Goal: Task Accomplishment & Management: Use online tool/utility

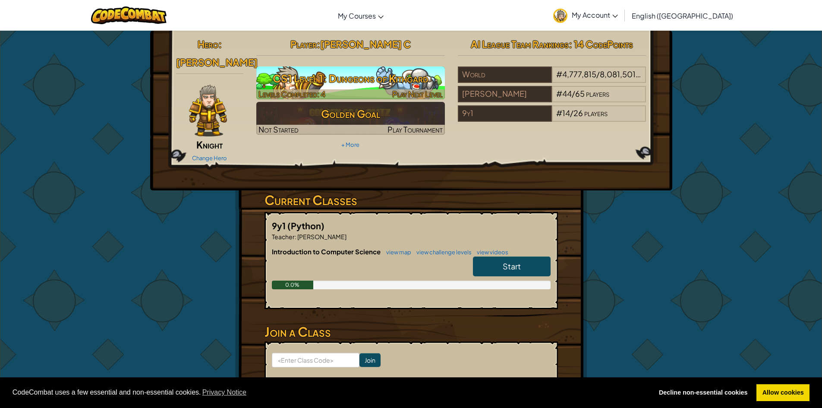
click at [362, 73] on h3 "CS1 Level 1: Dungeons of Kithgard" at bounding box center [350, 78] width 189 height 19
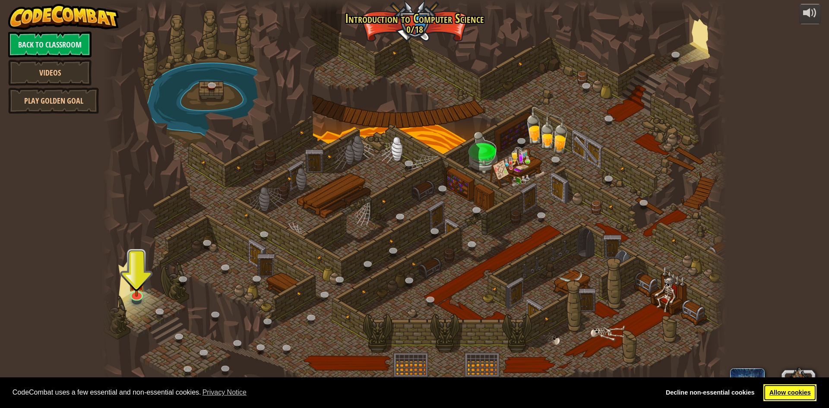
click at [806, 386] on link "Allow cookies" at bounding box center [789, 392] width 53 height 17
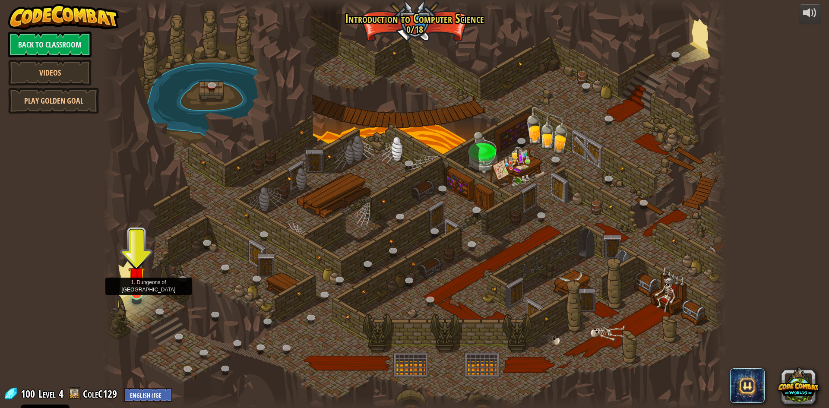
click at [132, 291] on img at bounding box center [136, 275] width 17 height 38
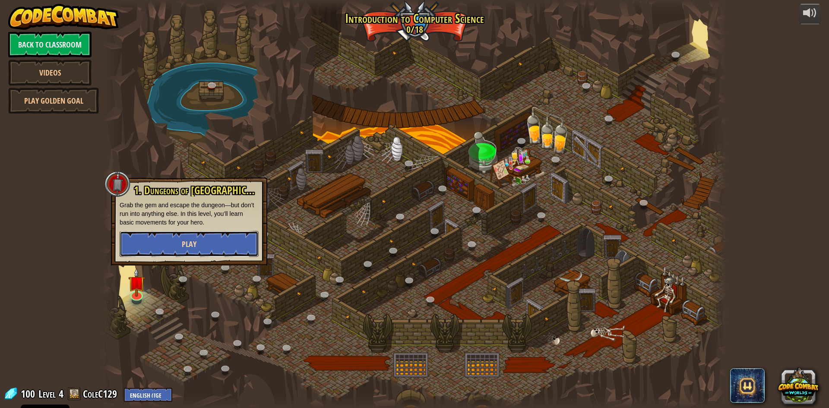
click at [161, 244] on button "Play" at bounding box center [189, 244] width 139 height 26
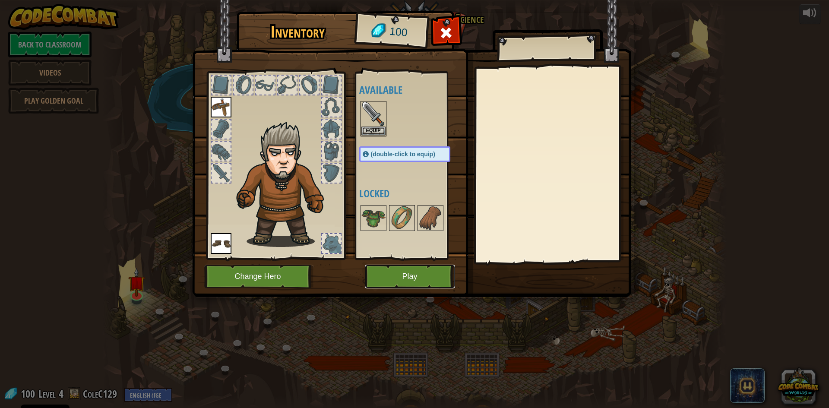
click at [406, 271] on button "Play" at bounding box center [410, 277] width 90 height 24
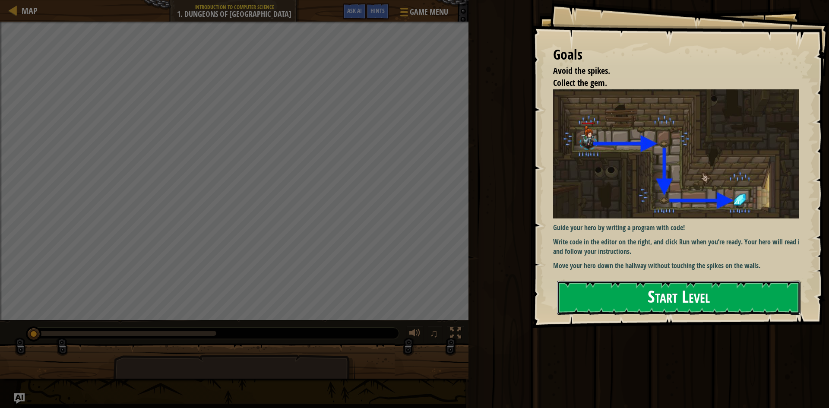
click at [630, 304] on button "Start Level" at bounding box center [678, 297] width 243 height 34
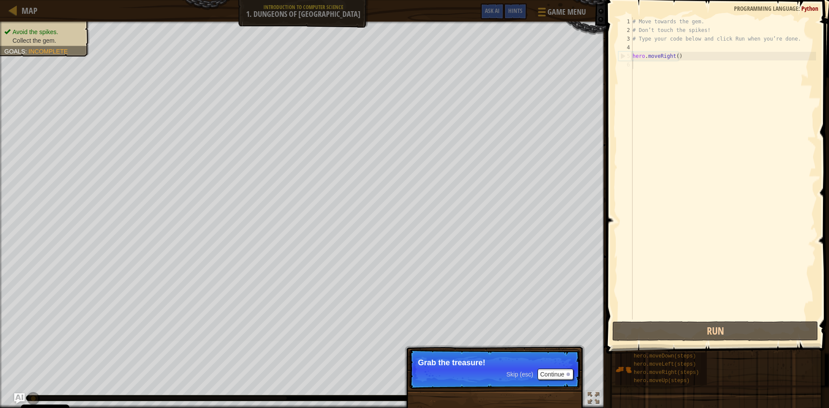
click at [523, 376] on span "Skip (esc)" at bounding box center [519, 374] width 27 height 7
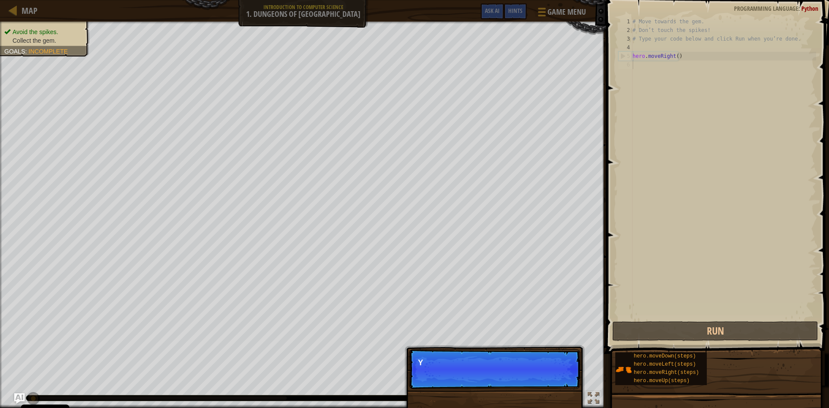
scroll to position [4, 0]
click at [514, 371] on p "Skip (esc) Continue You can use these meth" at bounding box center [494, 369] width 171 height 40
click at [553, 377] on button "Continue" at bounding box center [555, 374] width 36 height 11
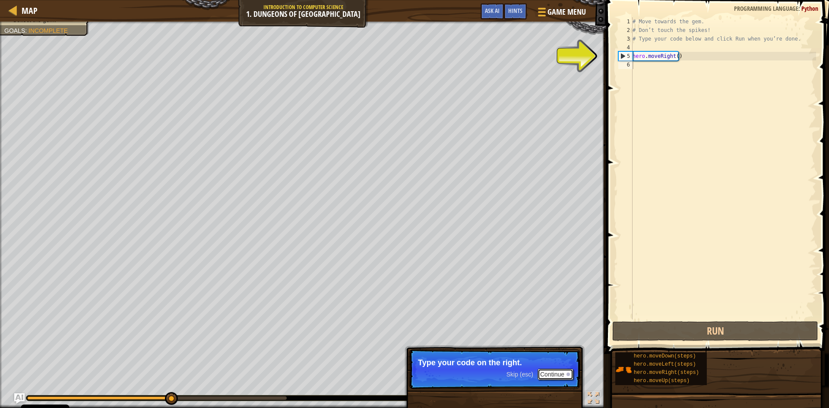
click at [550, 376] on button "Continue" at bounding box center [555, 374] width 36 height 11
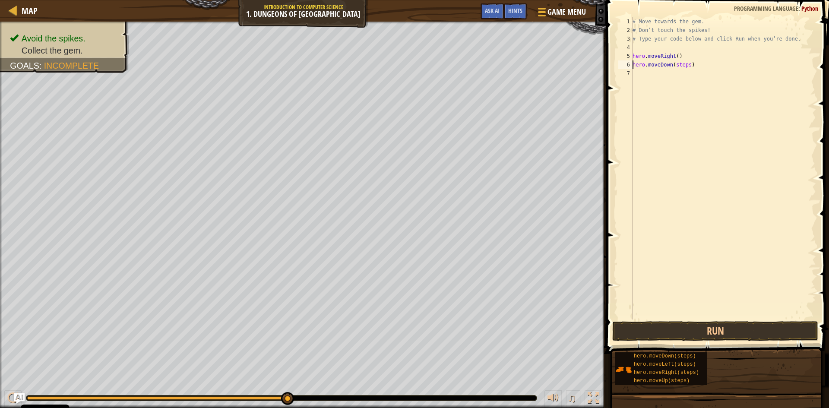
click at [686, 65] on div "# Move towards the gem. # Don’t touch the spikes! # Type your code below and cl…" at bounding box center [722, 176] width 185 height 319
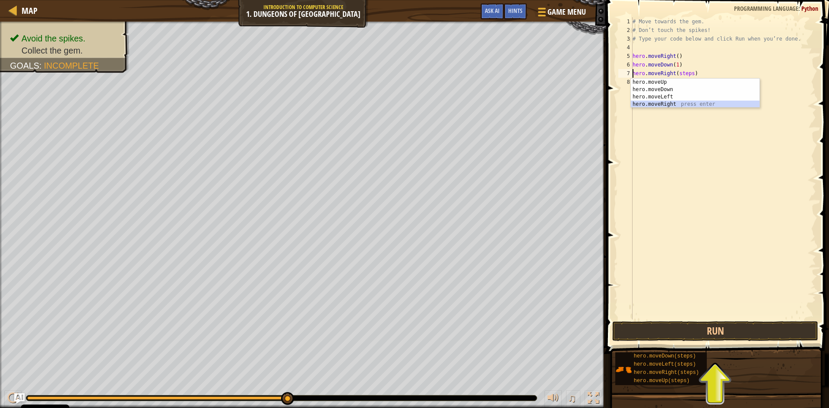
click at [667, 104] on div "hero.moveUp press enter hero.moveDown press enter hero.moveLeft press enter her…" at bounding box center [694, 101] width 129 height 44
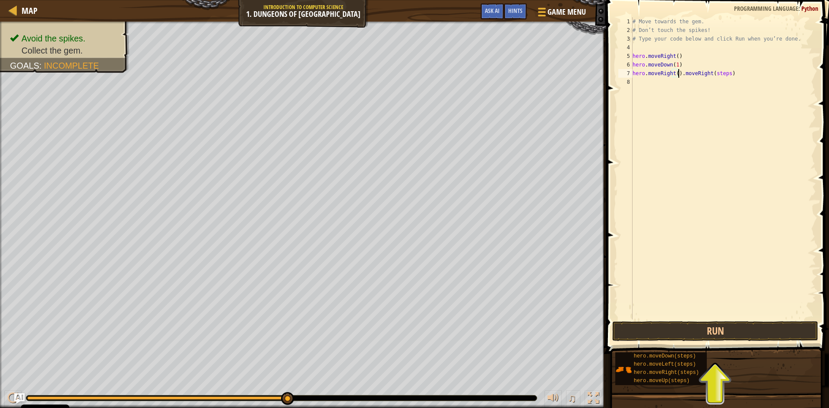
click at [729, 74] on div "# Move towards the gem. # Don’t touch the spikes! # Type your code below and cl…" at bounding box center [722, 176] width 185 height 319
click at [674, 75] on div "# Move towards the gem. # Don’t touch the spikes! # Type your code below and cl…" at bounding box center [722, 176] width 185 height 319
type textarea "hero.moveRight(1)"
click at [663, 332] on button "Run" at bounding box center [715, 331] width 206 height 20
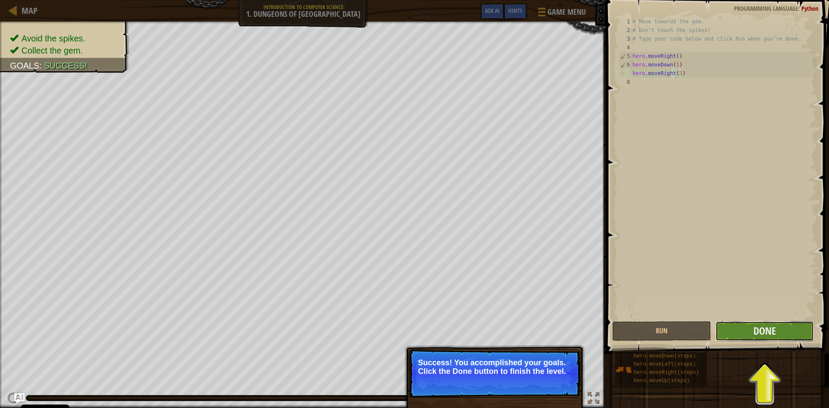
click at [735, 333] on button "Done" at bounding box center [764, 331] width 99 height 20
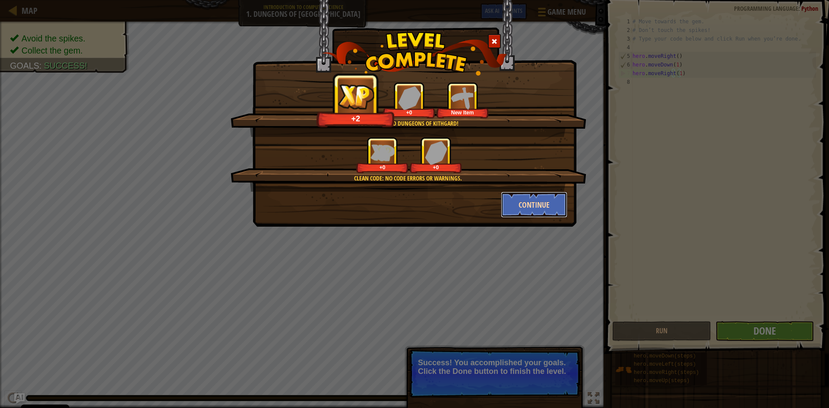
click at [526, 192] on button "Continue" at bounding box center [534, 205] width 67 height 26
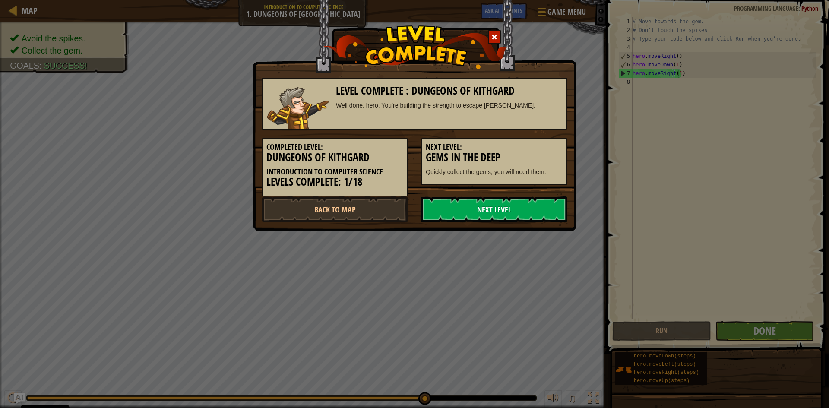
click at [476, 220] on link "Next Level" at bounding box center [494, 209] width 146 height 26
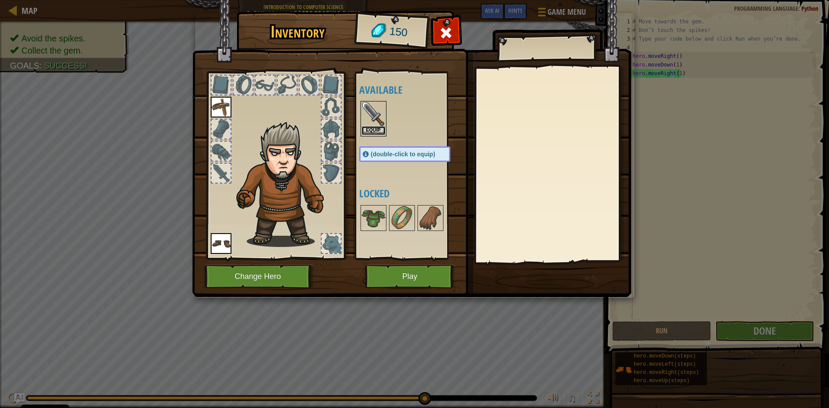
click at [372, 129] on button "Equip" at bounding box center [373, 130] width 24 height 9
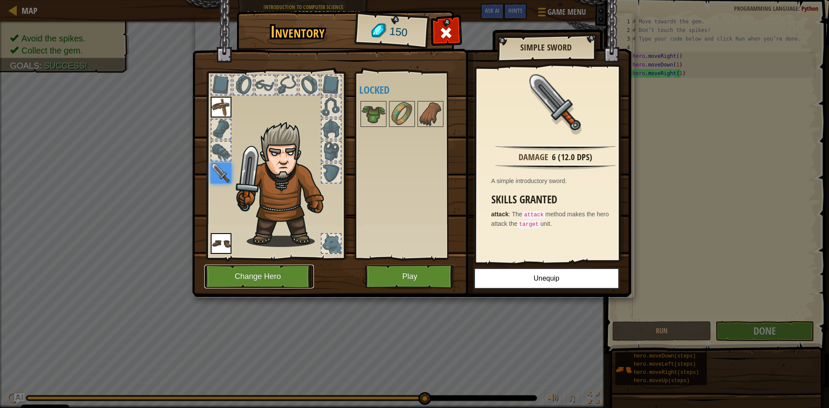
click at [269, 280] on button "Change Hero" at bounding box center [259, 277] width 110 height 24
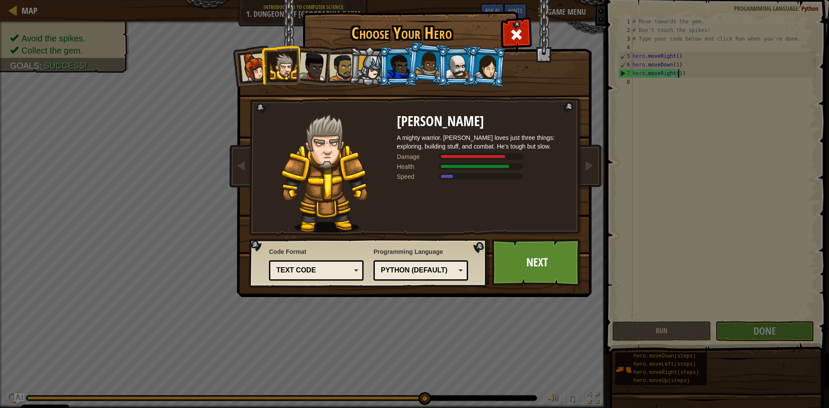
click at [373, 69] on div at bounding box center [370, 68] width 25 height 25
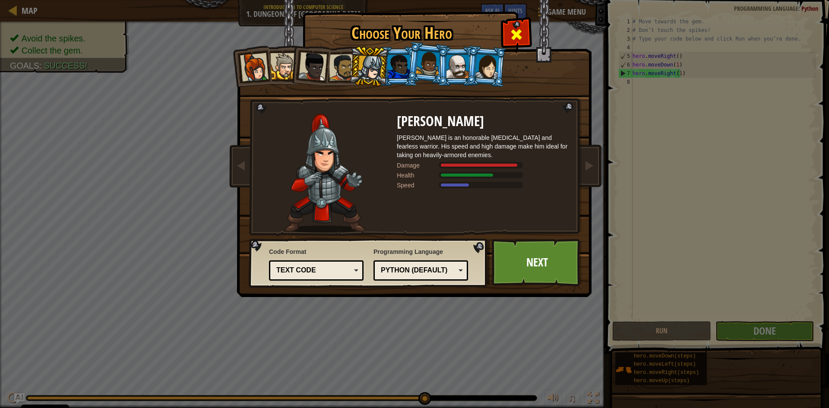
click at [516, 35] on span at bounding box center [516, 35] width 14 height 14
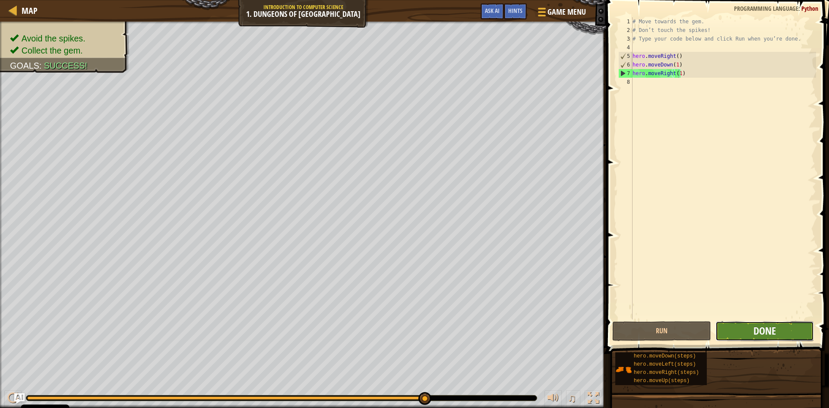
click at [757, 335] on span "Done" at bounding box center [764, 331] width 22 height 14
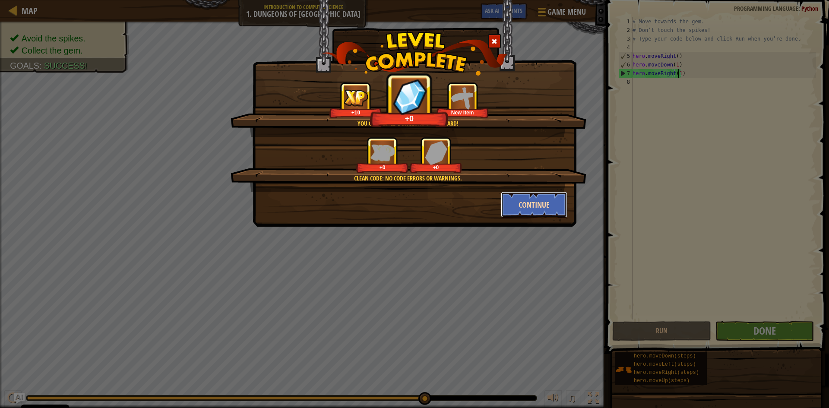
click at [543, 207] on button "Continue" at bounding box center [534, 205] width 67 height 26
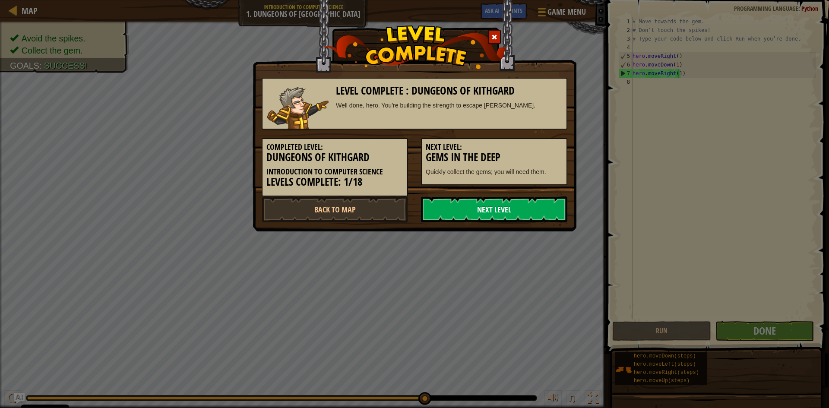
click at [529, 209] on link "Next Level" at bounding box center [494, 209] width 146 height 26
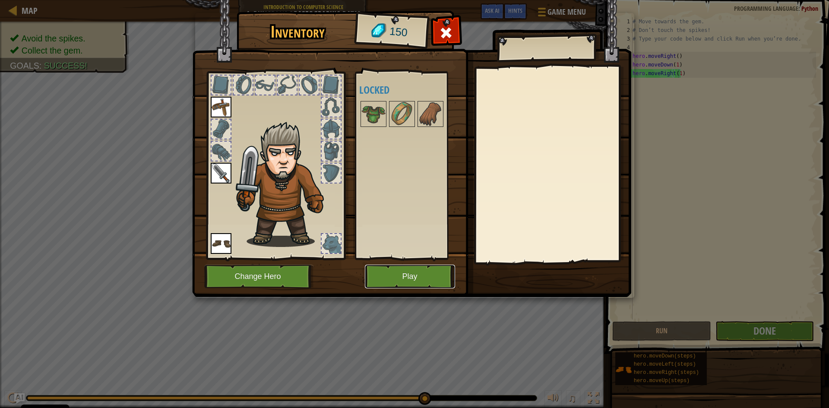
click at [420, 274] on button "Play" at bounding box center [410, 277] width 90 height 24
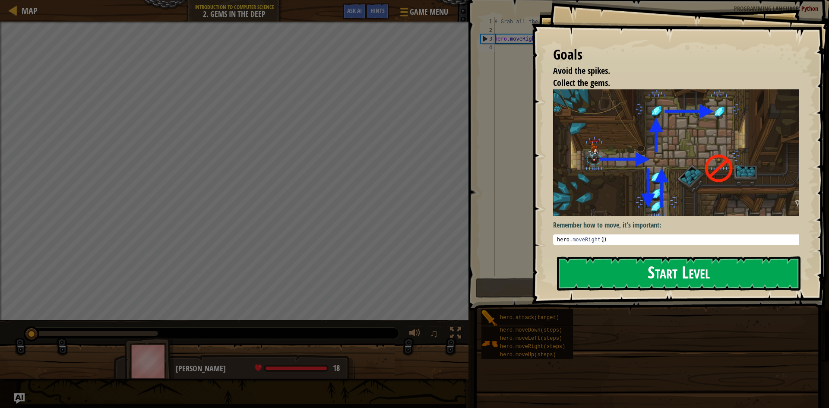
click at [598, 271] on button "Start Level" at bounding box center [678, 273] width 243 height 34
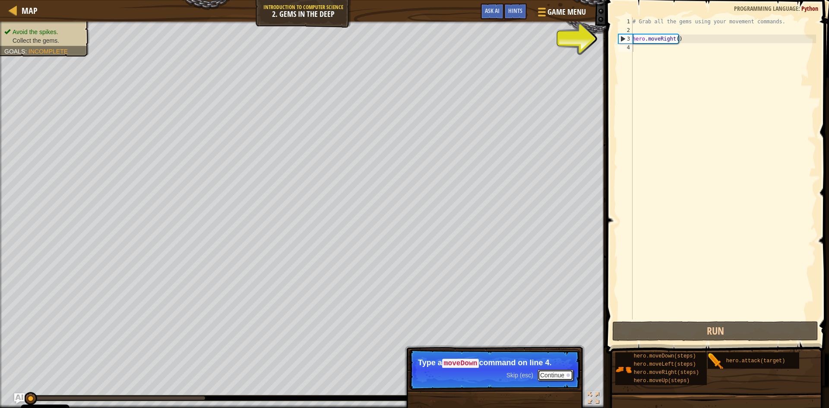
click at [551, 372] on button "Continue" at bounding box center [555, 374] width 36 height 11
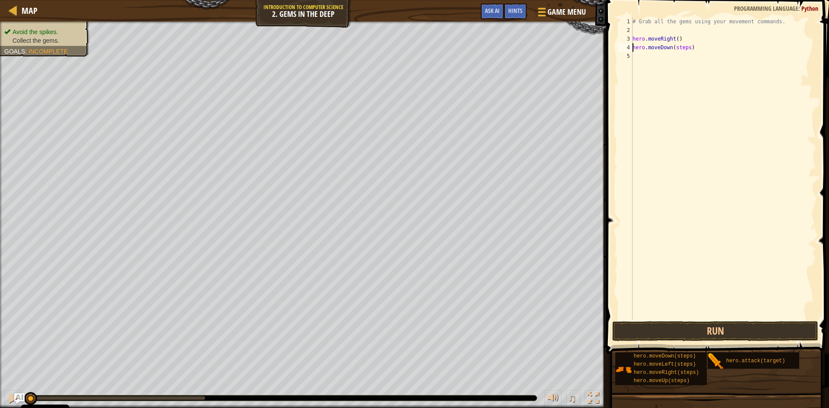
click at [686, 47] on div "# Grab all the gems using your movement commands. hero . moveRight ( ) hero . m…" at bounding box center [722, 176] width 185 height 319
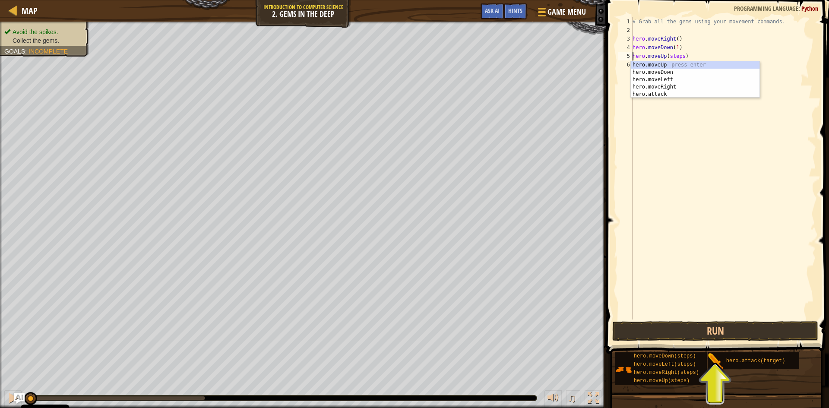
click at [680, 56] on div "# Grab all the gems using your movement commands. hero . moveRight ( ) hero . m…" at bounding box center [722, 176] width 185 height 319
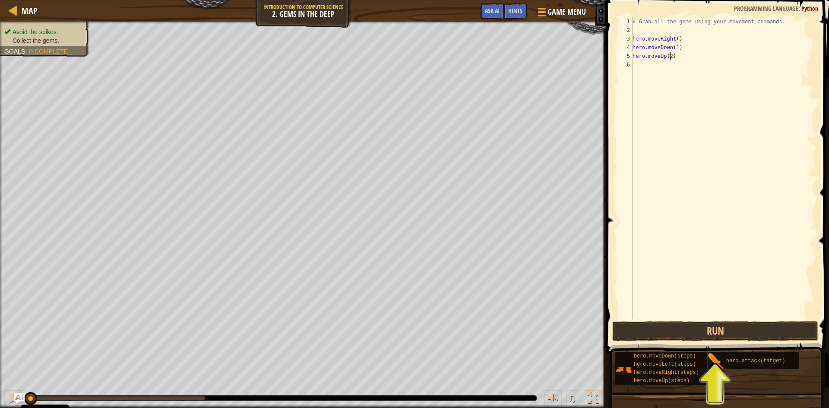
scroll to position [4, 3]
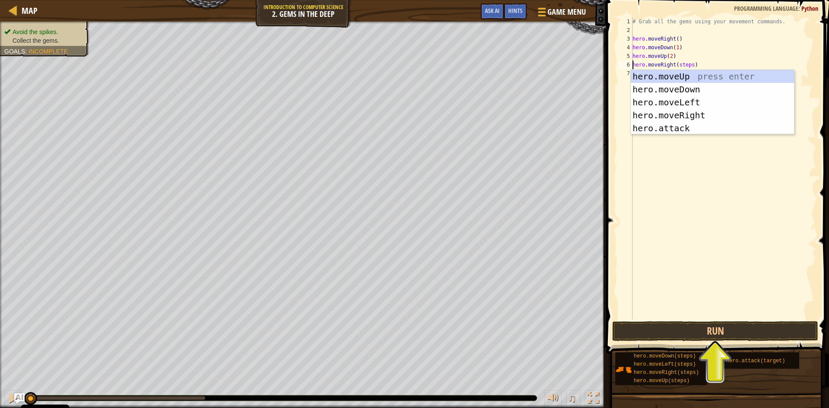
click at [688, 65] on div "# Grab all the gems using your movement commands. hero . moveRight ( ) hero . m…" at bounding box center [722, 176] width 185 height 319
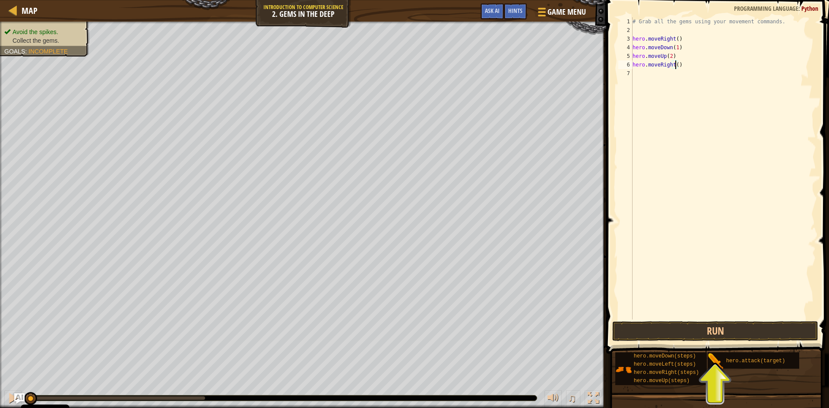
scroll to position [4, 3]
type textarea "hero.moveRight(1)"
click at [682, 326] on button "Run" at bounding box center [715, 331] width 206 height 20
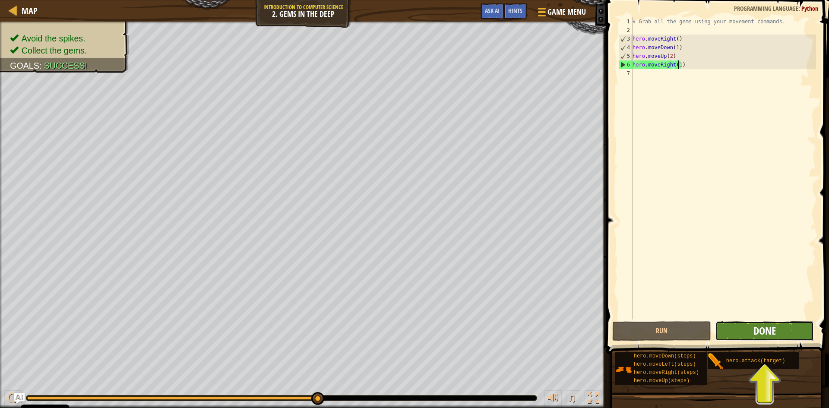
click at [763, 336] on span "Done" at bounding box center [764, 331] width 22 height 14
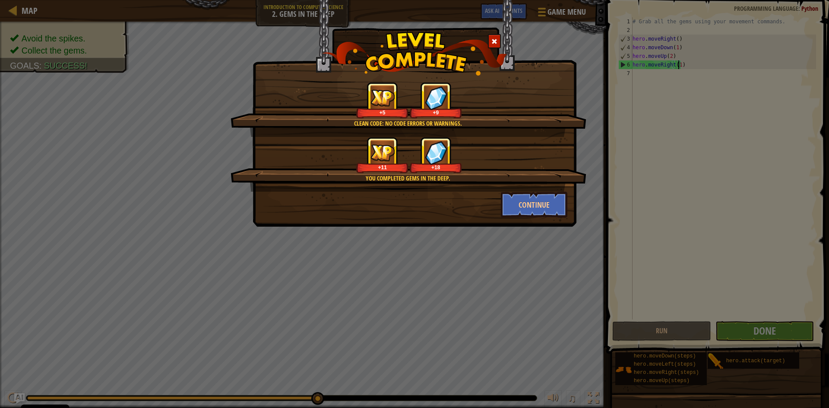
click at [525, 300] on div "Clean code: no code errors or warnings. +5 +9 You completed Gems in the Deep. +…" at bounding box center [414, 204] width 829 height 408
click at [536, 198] on button "Continue" at bounding box center [534, 205] width 67 height 26
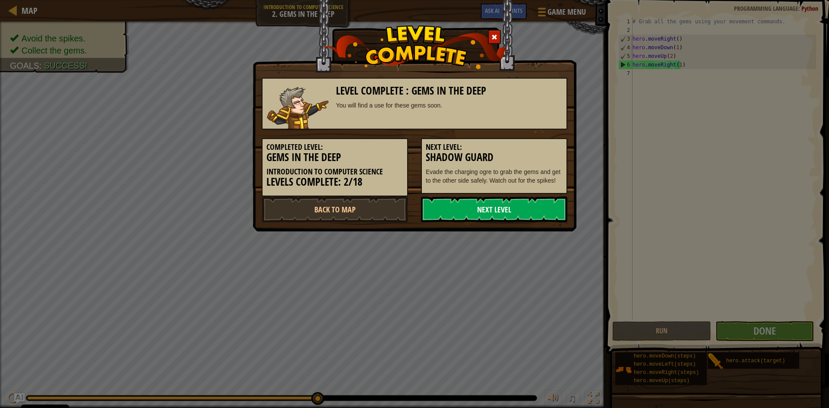
click at [482, 206] on link "Next Level" at bounding box center [494, 209] width 146 height 26
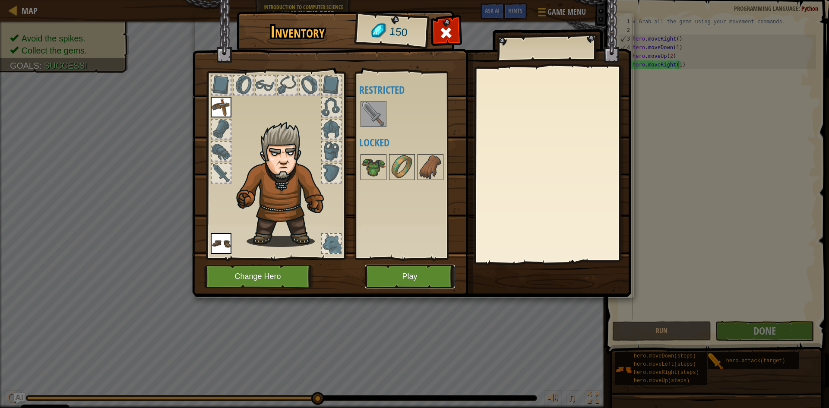
click at [389, 277] on button "Play" at bounding box center [410, 277] width 90 height 24
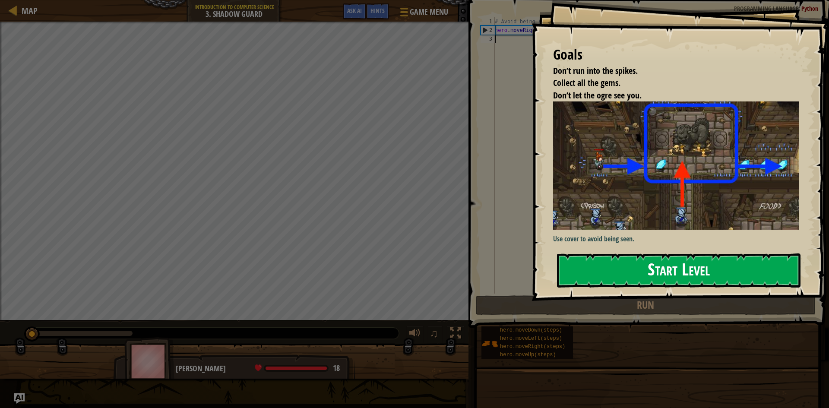
click at [636, 271] on button "Start Level" at bounding box center [678, 270] width 243 height 34
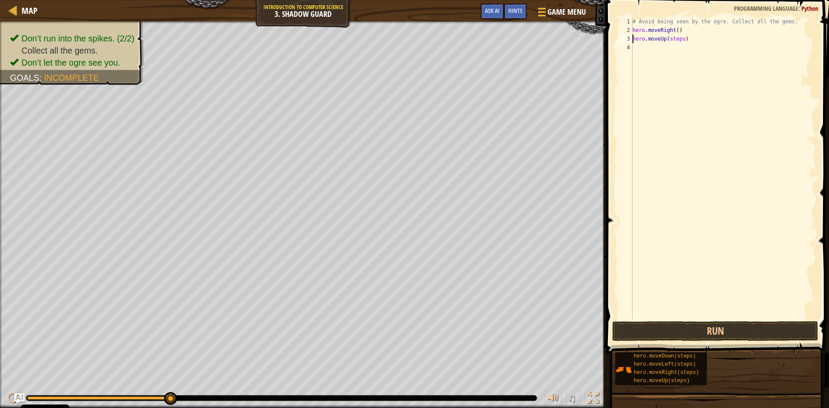
click at [680, 38] on div "# Avoid being seen by the ogre. Collect all the gems. hero . moveRight ( ) hero…" at bounding box center [722, 176] width 185 height 319
click at [688, 47] on div "# Avoid being seen by the ogre. Collect all the gems. hero . moveRight ( ) hero…" at bounding box center [722, 176] width 185 height 319
drag, startPoint x: 687, startPoint y: 353, endPoint x: 687, endPoint y: 56, distance: 296.9
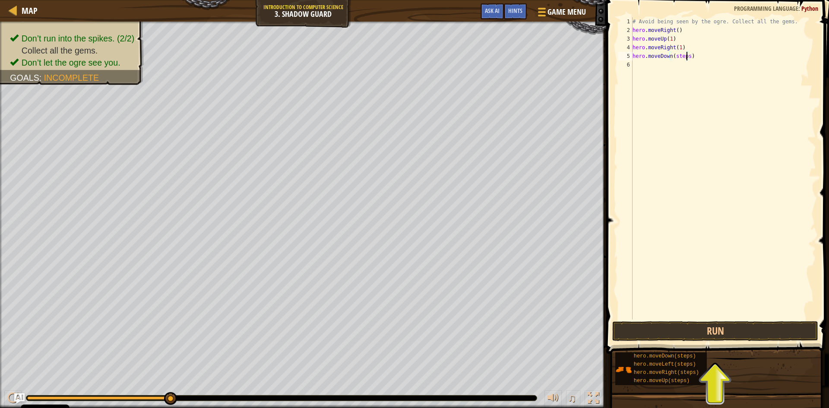
click at [687, 56] on div "# Avoid being seen by the ogre. Collect all the gems. hero . moveRight ( ) hero…" at bounding box center [722, 176] width 185 height 319
click at [690, 62] on div "# Avoid being seen by the ogre. Collect all the gems. hero . moveRight ( ) hero…" at bounding box center [722, 176] width 185 height 319
type textarea "hero.moveRight(3)"
click at [738, 318] on div "hero.moveRight(3) 1 2 3 4 5 6 7 # Avoid being seen by the ogre. Collect all the…" at bounding box center [715, 193] width 225 height 379
click at [724, 327] on button "Run" at bounding box center [715, 331] width 206 height 20
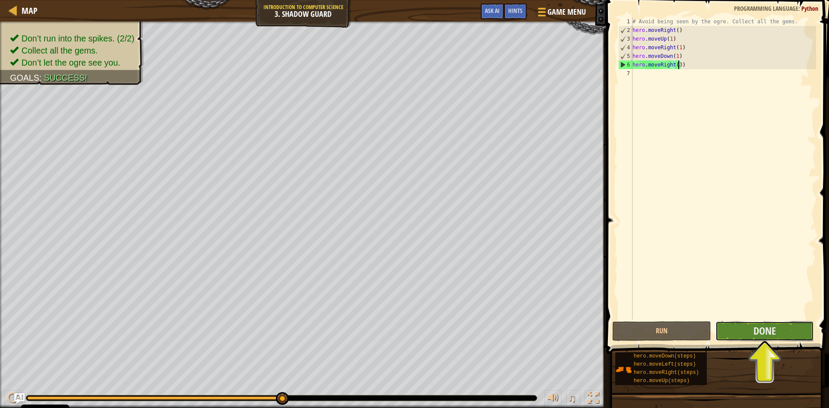
click at [751, 330] on button "Done" at bounding box center [764, 331] width 99 height 20
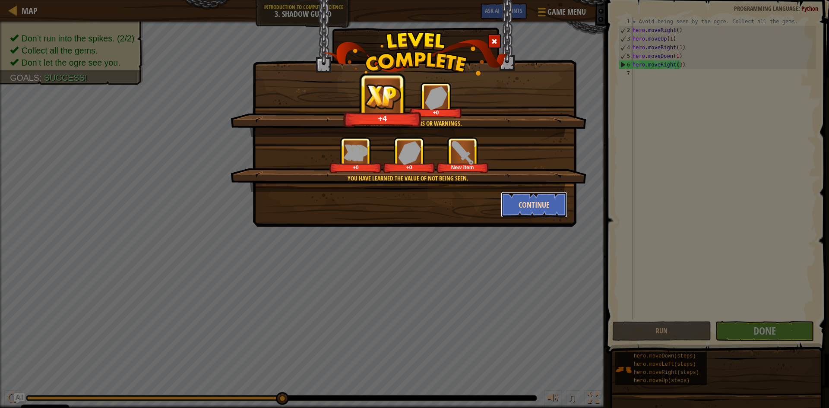
click at [525, 202] on button "Continue" at bounding box center [534, 205] width 67 height 26
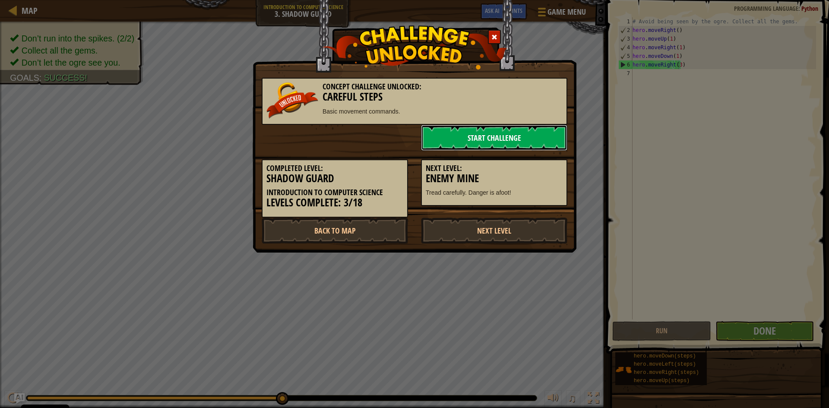
click at [490, 143] on link "Start Challenge" at bounding box center [494, 138] width 146 height 26
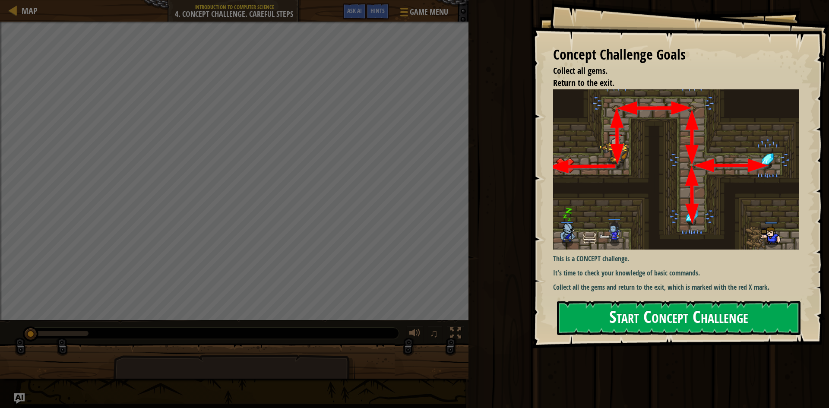
click at [610, 309] on button "Start Concept Challenge" at bounding box center [678, 318] width 243 height 34
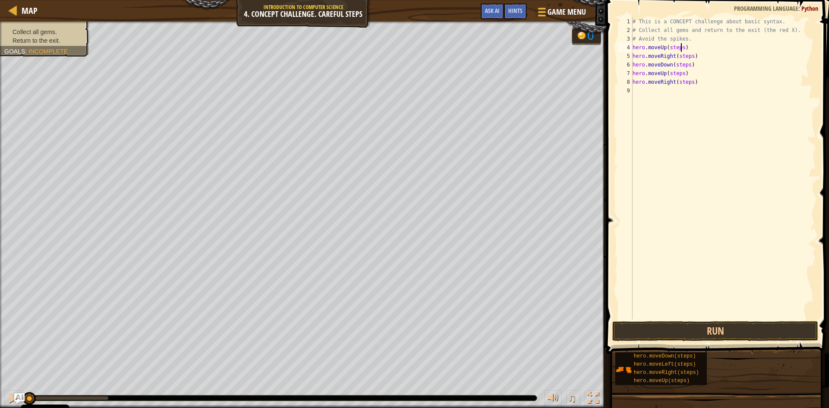
click at [680, 47] on div "# This is a CONCEPT challenge about basic syntax. # Collect all gems and return…" at bounding box center [722, 176] width 185 height 319
click at [688, 56] on div "# This is a CONCEPT challenge about basic syntax. # Collect all gems and return…" at bounding box center [722, 176] width 185 height 319
click at [686, 64] on div "# This is a CONCEPT challenge about basic syntax. # Collect all gems and return…" at bounding box center [722, 176] width 185 height 319
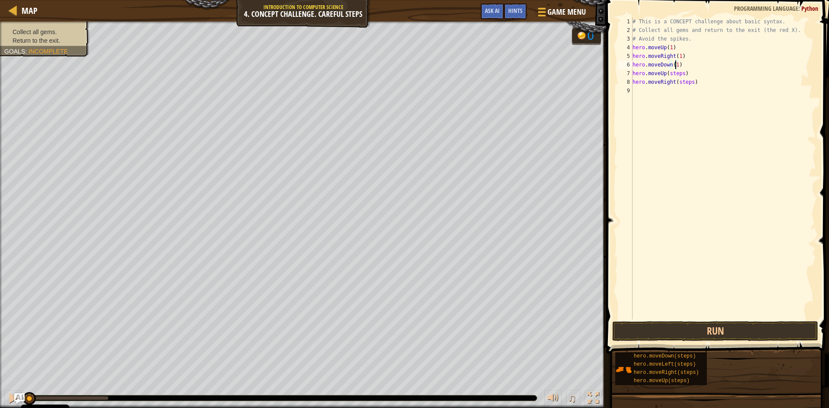
click at [680, 74] on div "# This is a CONCEPT challenge about basic syntax. # Collect all gems and return…" at bounding box center [722, 176] width 185 height 319
click at [675, 63] on div "# This is a CONCEPT challenge about basic syntax. # Collect all gems and return…" at bounding box center [722, 176] width 185 height 319
click at [687, 82] on div "# This is a CONCEPT challenge about basic syntax. # Collect all gems and return…" at bounding box center [722, 176] width 185 height 319
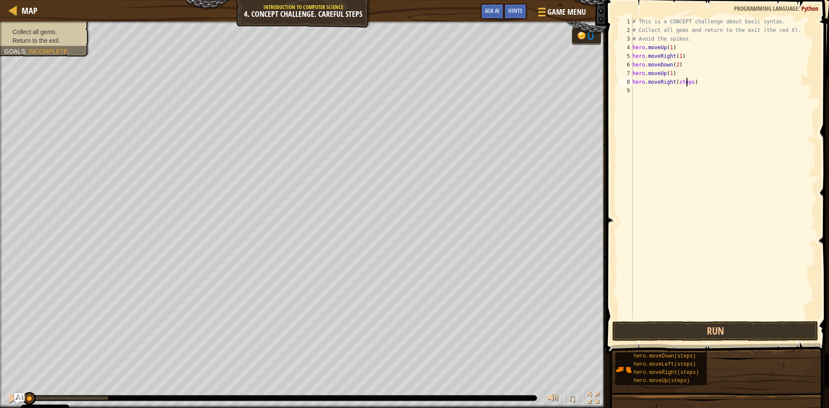
click at [689, 82] on div "# This is a CONCEPT challenge about basic syntax. # Collect all gems and return…" at bounding box center [722, 176] width 185 height 319
click at [688, 332] on button "Run" at bounding box center [715, 331] width 206 height 20
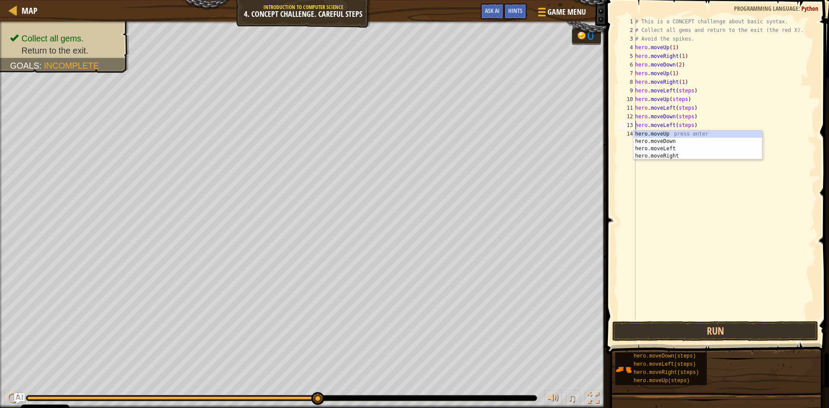
click at [688, 92] on div "# This is a CONCEPT challenge about basic syntax. # Collect all gems and return…" at bounding box center [724, 176] width 183 height 319
click at [684, 98] on div "# This is a CONCEPT challenge about basic syntax. # Collect all gems and return…" at bounding box center [724, 176] width 183 height 319
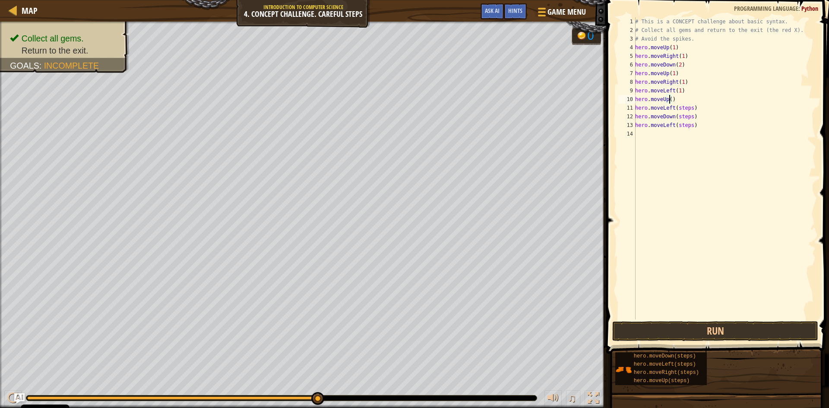
scroll to position [4, 3]
click at [688, 106] on div "# This is a CONCEPT challenge about basic syntax. # Collect all gems and return…" at bounding box center [724, 176] width 183 height 319
click at [690, 114] on div "# This is a CONCEPT challenge about basic syntax. # Collect all gems and return…" at bounding box center [724, 176] width 183 height 319
click at [688, 126] on div "# This is a CONCEPT challenge about basic syntax. # Collect all gems and return…" at bounding box center [724, 176] width 183 height 319
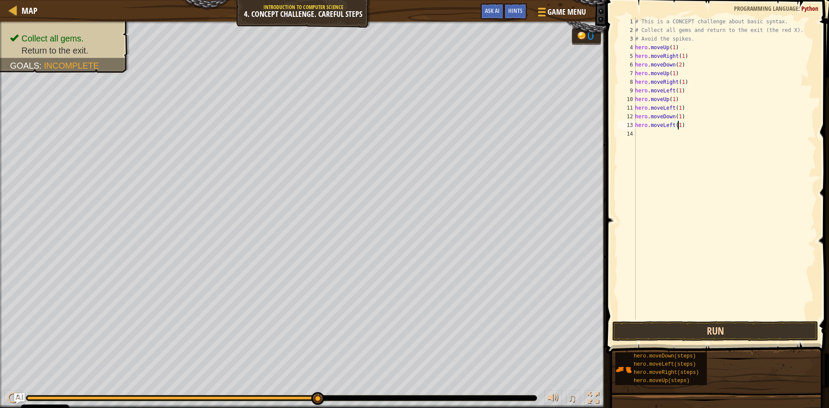
type textarea "hero.moveLeft(1)"
click at [715, 328] on button "Run" at bounding box center [715, 331] width 206 height 20
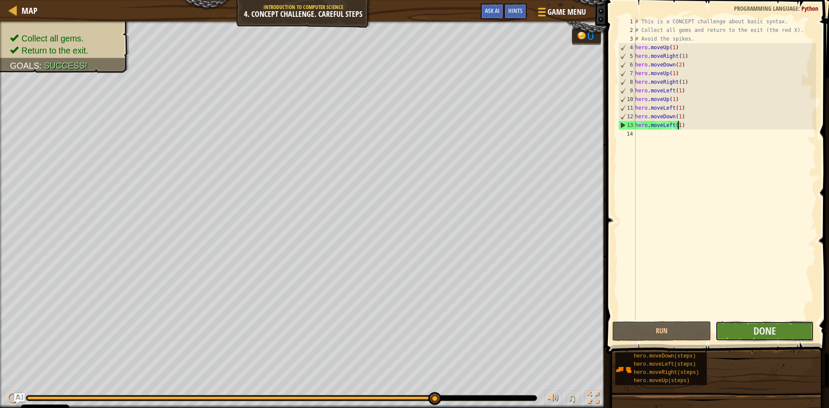
click at [779, 328] on button "Done" at bounding box center [764, 331] width 99 height 20
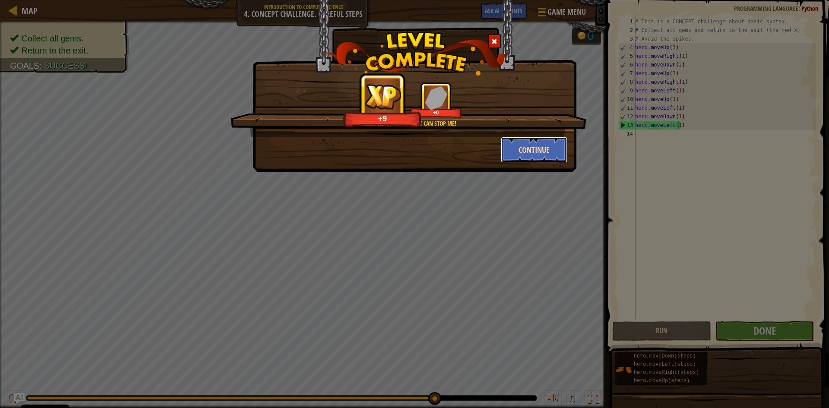
click at [540, 143] on button "Continue" at bounding box center [534, 150] width 67 height 26
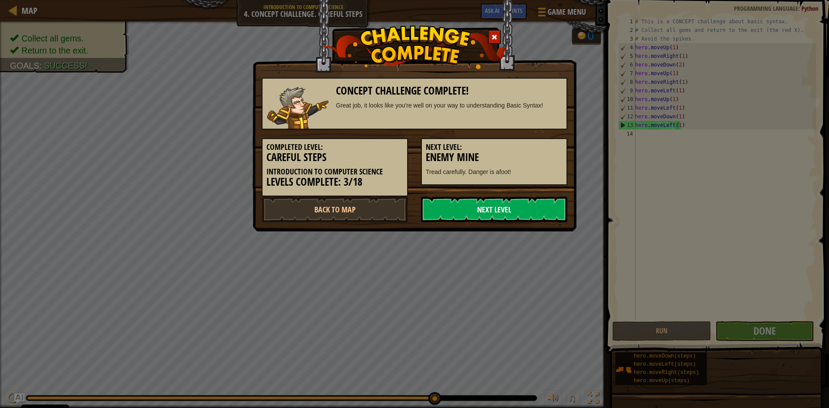
click at [483, 212] on link "Next Level" at bounding box center [494, 209] width 146 height 26
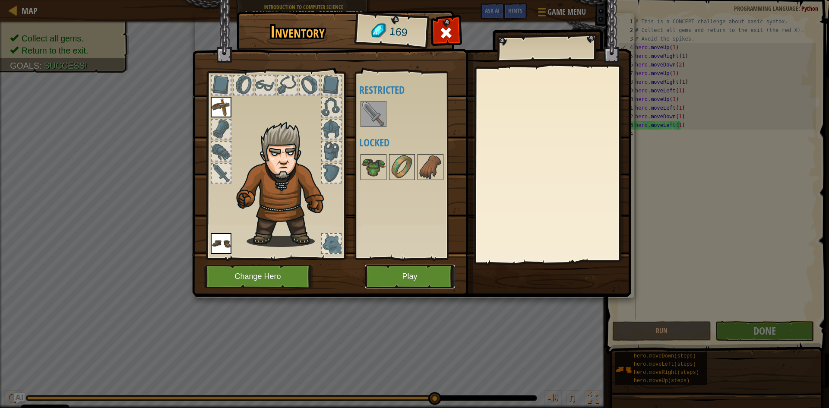
click at [391, 271] on button "Play" at bounding box center [410, 277] width 90 height 24
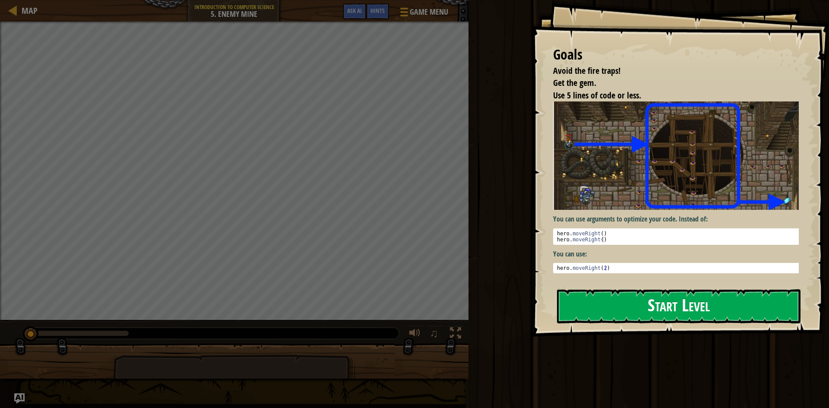
click at [632, 305] on button "Start Level" at bounding box center [678, 306] width 243 height 34
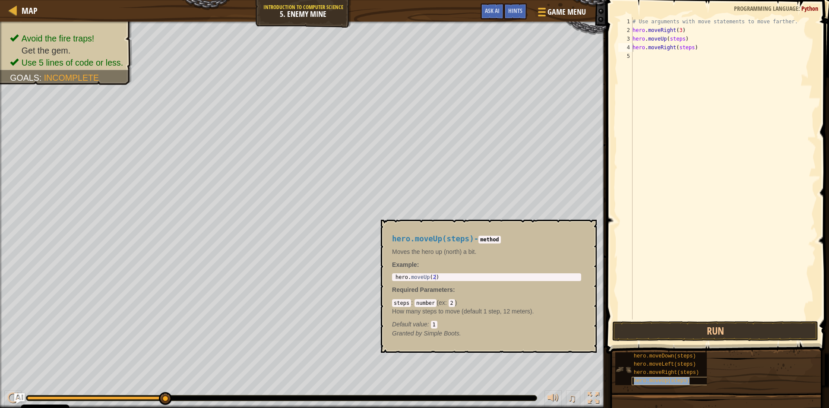
click at [669, 380] on span "hero.moveUp(steps)" at bounding box center [661, 381] width 56 height 6
click at [585, 226] on button "×" at bounding box center [586, 230] width 7 height 12
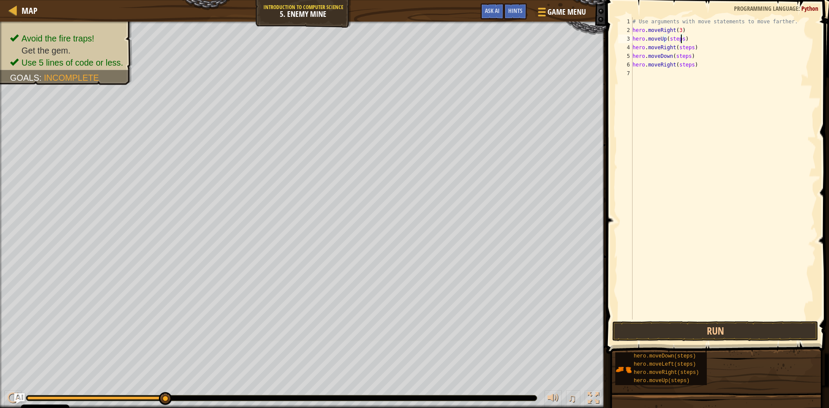
click at [680, 37] on div "# Use arguments with move statements to move farther. hero . moveRight ( 3 ) he…" at bounding box center [722, 176] width 185 height 319
click at [690, 45] on div "# Use arguments with move statements to move farther. hero . moveRight ( 3 ) he…" at bounding box center [722, 176] width 185 height 319
click at [687, 56] on div "# Use arguments with move statements to move farther. hero . moveRight ( 3 ) he…" at bounding box center [722, 176] width 185 height 319
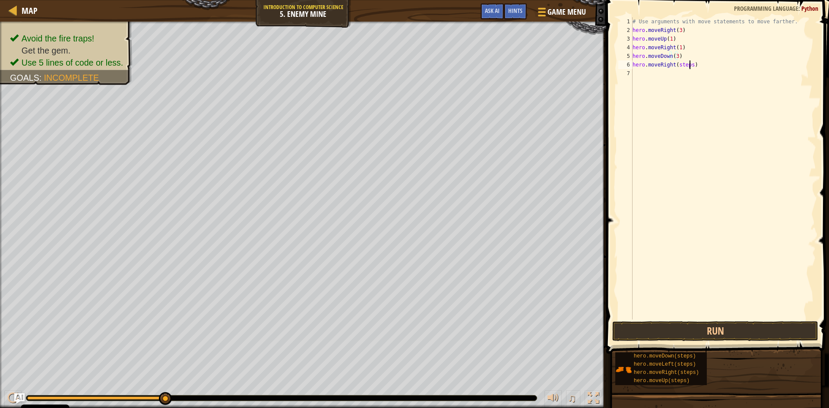
click at [688, 66] on div "# Use arguments with move statements to move farther. hero . moveRight ( 3 ) he…" at bounding box center [722, 176] width 185 height 319
type textarea "hero.moveRight(3)"
click at [673, 327] on button "Run" at bounding box center [715, 331] width 206 height 20
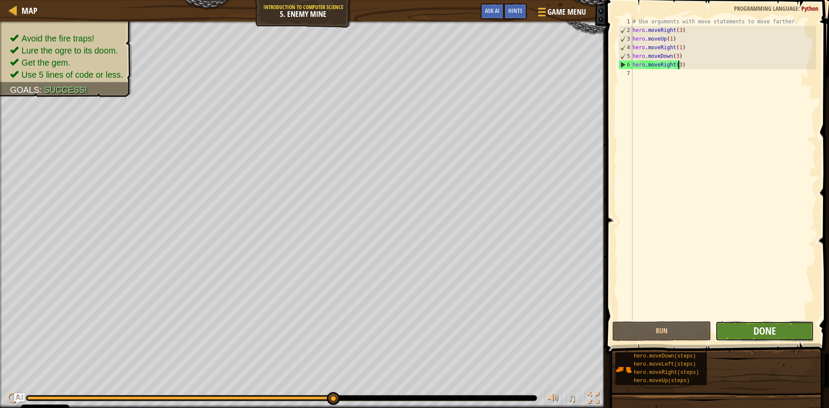
click at [774, 330] on span "Done" at bounding box center [764, 331] width 22 height 14
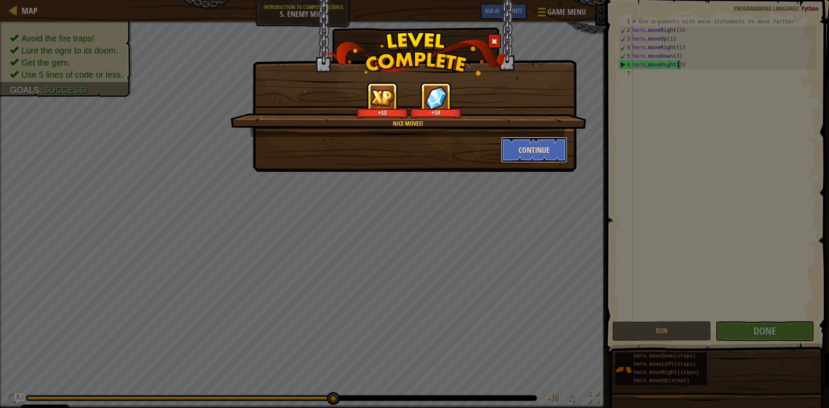
click at [509, 148] on button "Continue" at bounding box center [534, 150] width 67 height 26
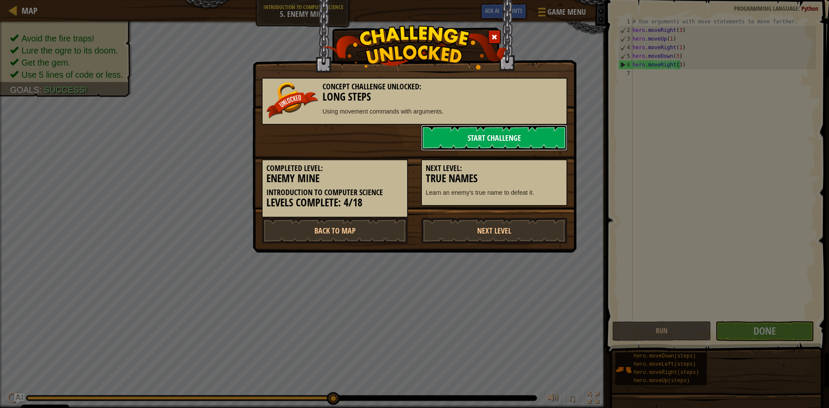
click at [523, 138] on link "Start Challenge" at bounding box center [494, 138] width 146 height 26
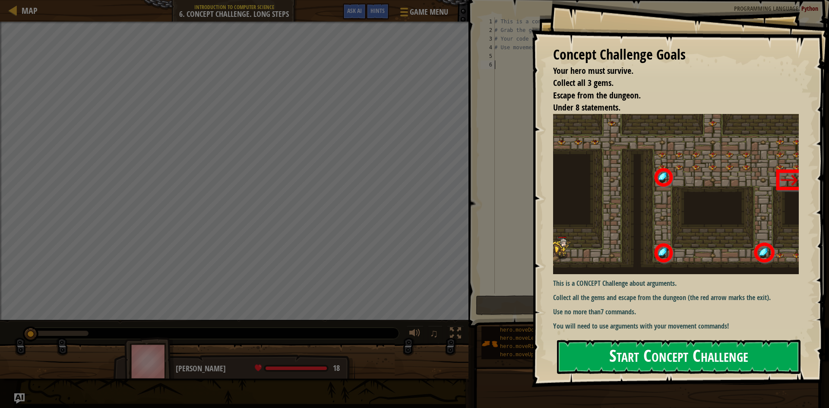
click at [688, 354] on button "Start Concept Challenge" at bounding box center [678, 357] width 243 height 34
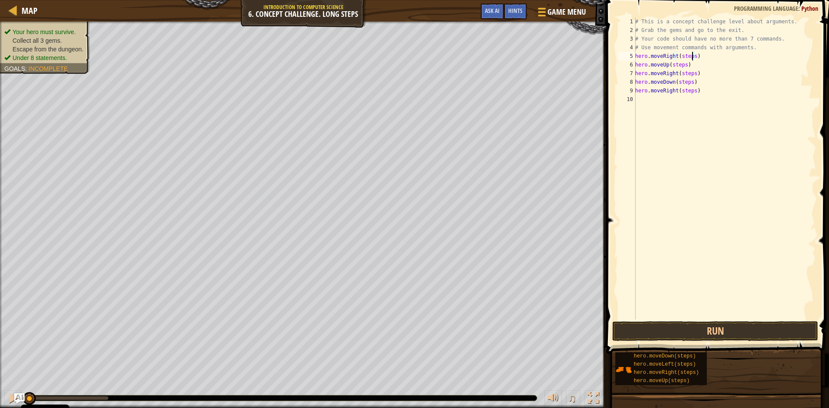
drag, startPoint x: 691, startPoint y: 58, endPoint x: 708, endPoint y: 54, distance: 16.8
click at [693, 58] on div "# This is a concept challenge level about arguments. # Grab the gems and go to …" at bounding box center [724, 176] width 183 height 319
drag, startPoint x: 681, startPoint y: 66, endPoint x: 691, endPoint y: 67, distance: 9.6
click at [682, 66] on div "# This is a concept challenge level about arguments. # Grab the gems and go to …" at bounding box center [724, 176] width 183 height 319
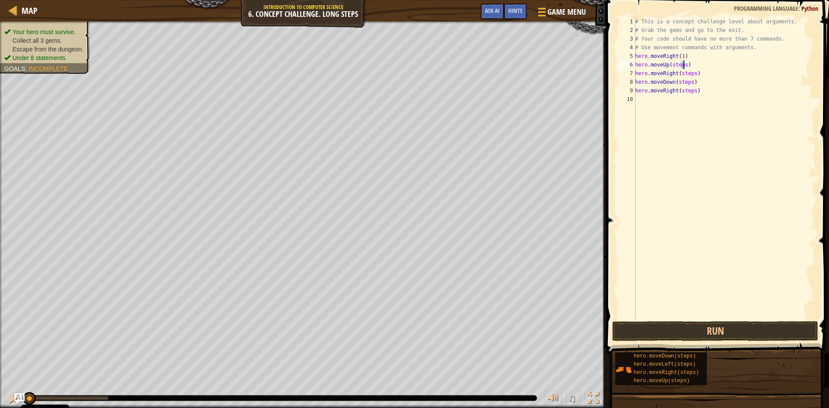
click at [684, 67] on div "# This is a concept challenge level about arguments. # Grab the gems and go to …" at bounding box center [724, 168] width 183 height 302
click at [692, 72] on div "# This is a concept challenge level about arguments. # Grab the gems and go to …" at bounding box center [724, 176] width 183 height 319
click at [689, 84] on div "# This is a concept challenge level about arguments. # Grab the gems and go to …" at bounding box center [724, 176] width 183 height 319
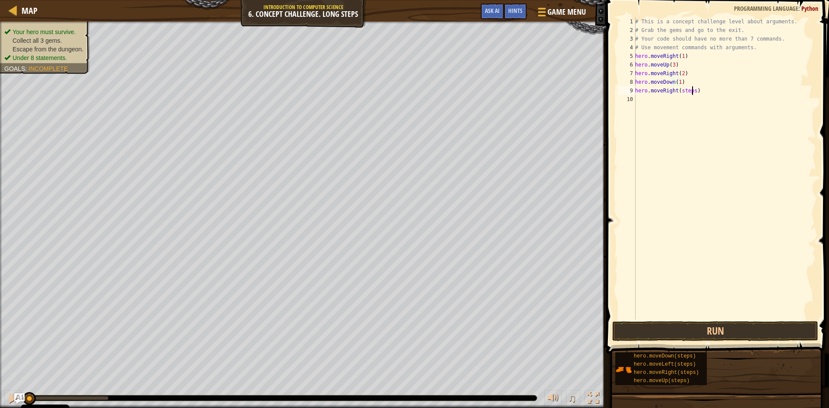
click at [691, 90] on div "# This is a concept challenge level about arguments. # Grab the gems and go to …" at bounding box center [724, 176] width 183 height 319
drag, startPoint x: 674, startPoint y: 329, endPoint x: 673, endPoint y: 324, distance: 4.8
click at [671, 329] on button "Run" at bounding box center [715, 331] width 206 height 20
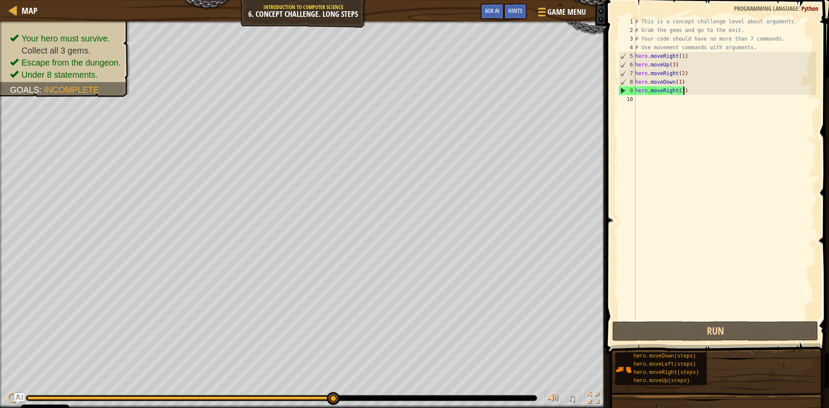
click at [692, 90] on div "# This is a concept challenge level about arguments. # Grab the gems and go to …" at bounding box center [724, 176] width 183 height 319
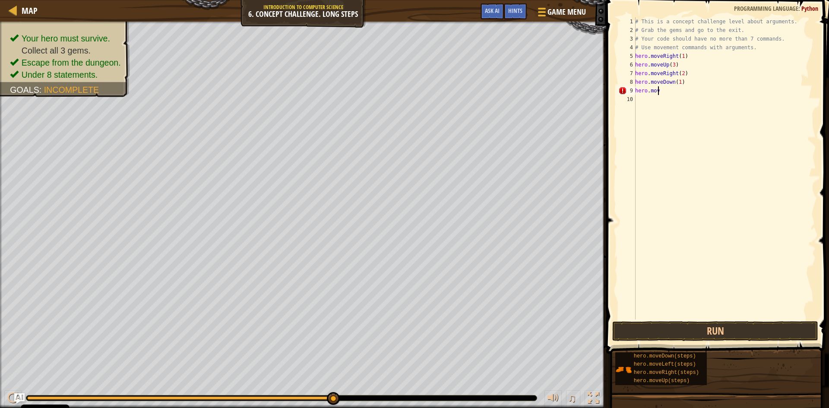
scroll to position [4, 0]
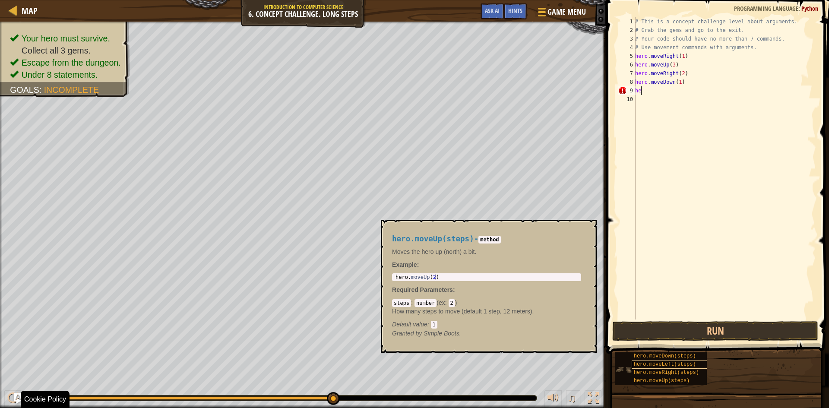
type textarea "h"
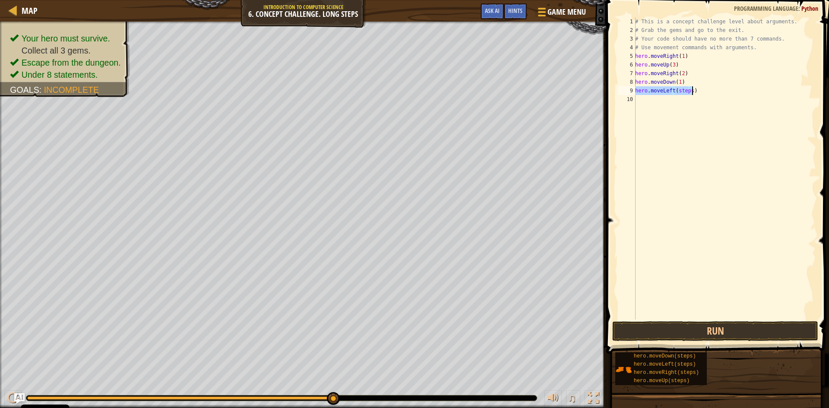
click at [688, 89] on div "# This is a concept challenge level about arguments. # Grab the gems and go to …" at bounding box center [724, 168] width 183 height 302
click at [687, 98] on div "# This is a concept challenge level about arguments. # Grab the gems and go to …" at bounding box center [724, 176] width 183 height 319
click at [689, 98] on div "# This is a concept challenge level about arguments. # Grab the gems and go to …" at bounding box center [724, 176] width 183 height 319
click at [730, 99] on div "# This is a concept challenge level about arguments. # Grab the gems and go to …" at bounding box center [724, 168] width 183 height 302
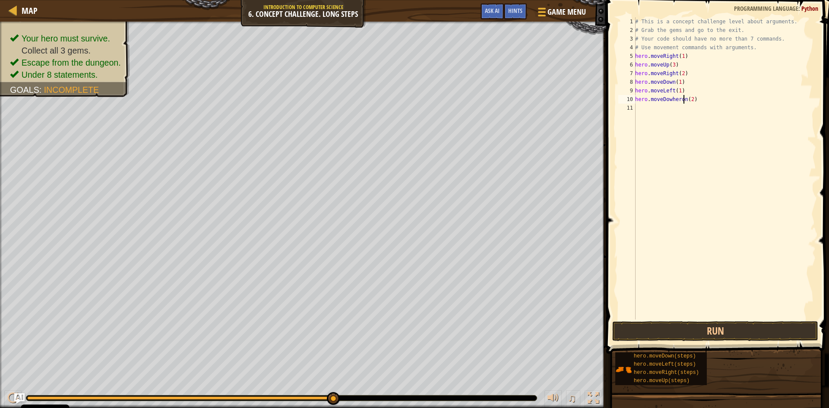
click at [683, 101] on div "# This is a concept challenge level about arguments. # Grab the gems and go to …" at bounding box center [724, 176] width 183 height 319
click at [670, 99] on div "# This is a concept challenge level about arguments. # Grab the gems and go to …" at bounding box center [724, 176] width 183 height 319
click at [688, 98] on div "# This is a concept challenge level about arguments. # Grab the gems and go to …" at bounding box center [724, 176] width 183 height 319
click at [685, 100] on div "# This is a concept challenge level about arguments. # Grab the gems and go to …" at bounding box center [724, 176] width 183 height 319
type textarea "hero.moveDown(2)"
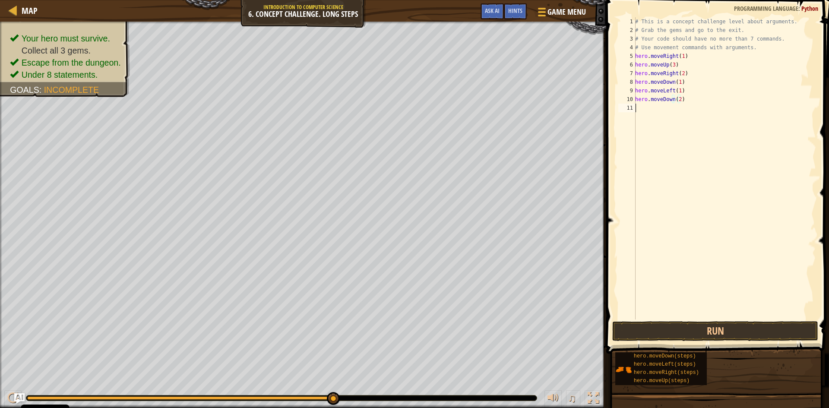
click at [642, 112] on div "# This is a concept challenge level about arguments. # Grab the gems and go to …" at bounding box center [724, 176] width 183 height 319
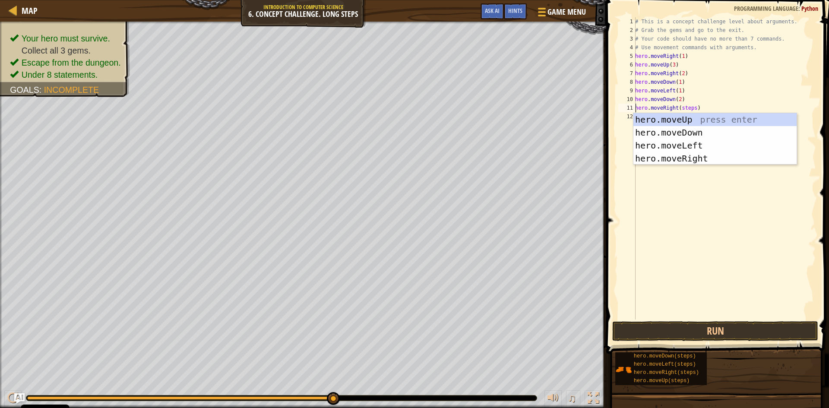
click at [692, 107] on div "# This is a concept challenge level about arguments. # Grab the gems and go to …" at bounding box center [724, 176] width 183 height 319
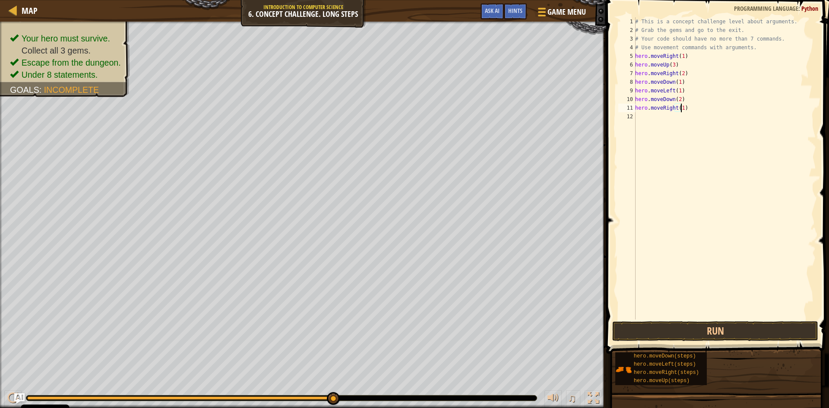
scroll to position [4, 3]
click at [684, 115] on div "# This is a concept challenge level about arguments. # Grab the gems and go to …" at bounding box center [724, 176] width 183 height 319
click at [692, 125] on div "# This is a concept challenge level about arguments. # Grab the gems and go to …" at bounding box center [724, 176] width 183 height 319
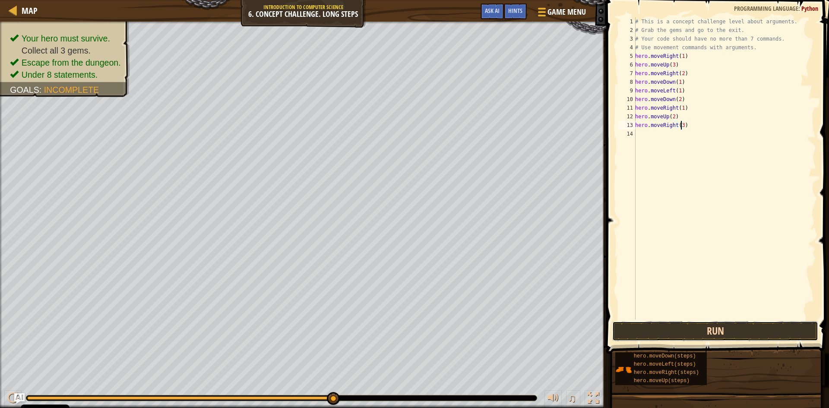
click at [616, 325] on button "Run" at bounding box center [715, 331] width 206 height 20
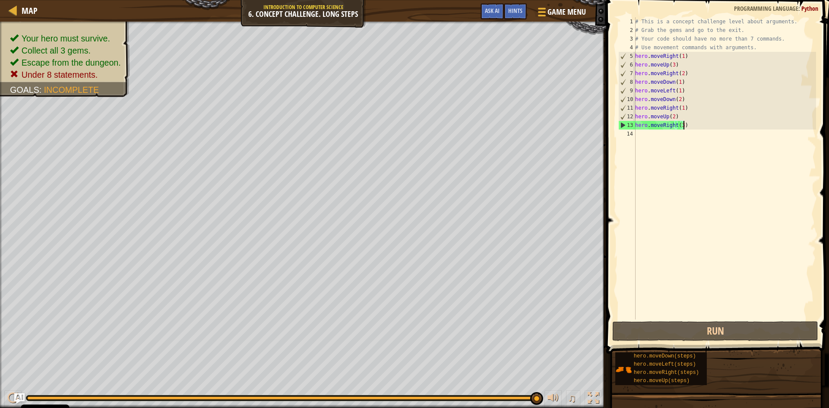
click at [728, 129] on div "# This is a concept challenge level about arguments. # Grab the gems and go to …" at bounding box center [724, 176] width 183 height 319
drag, startPoint x: 729, startPoint y: 127, endPoint x: 704, endPoint y: 123, distance: 25.3
click at [728, 127] on div "# This is a concept challenge level about arguments. # Grab the gems and go to …" at bounding box center [724, 168] width 183 height 302
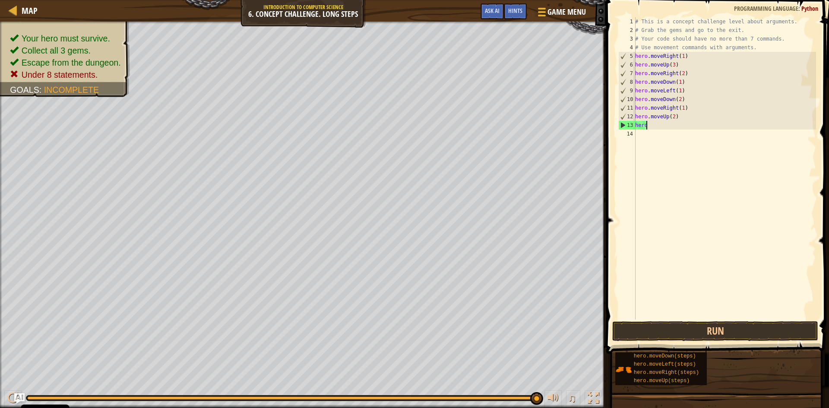
scroll to position [4, 0]
type textarea "h"
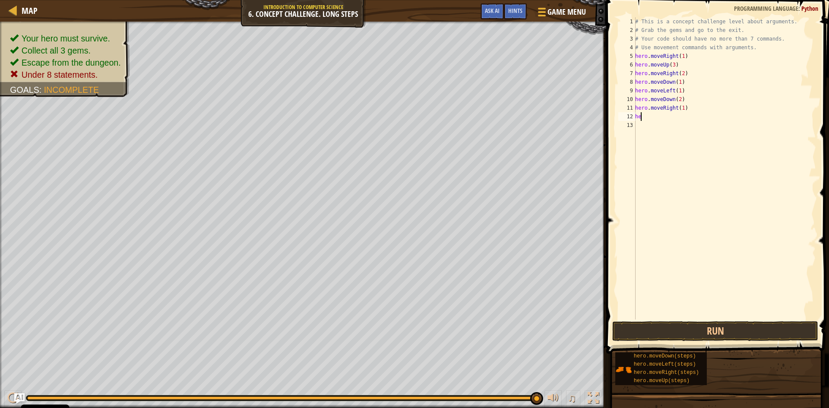
type textarea "h"
click at [746, 54] on div "# This is a concept challenge level about arguments. # Grab the gems and go to …" at bounding box center [724, 176] width 183 height 319
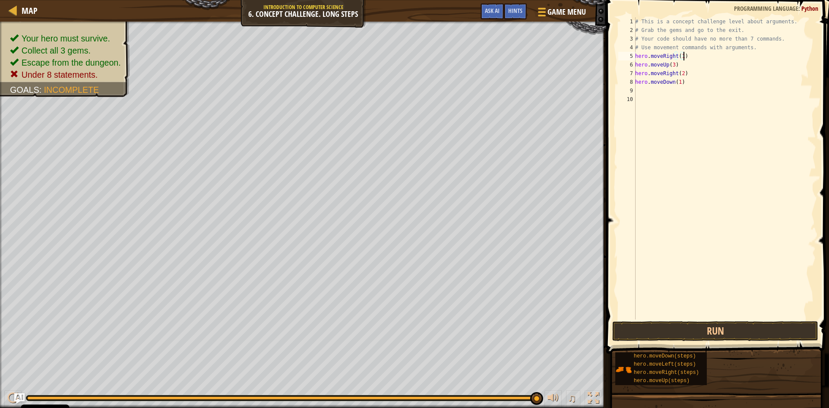
click at [749, 49] on div "# This is a concept challenge level about arguments. # Grab the gems and go to …" at bounding box center [724, 176] width 183 height 319
type textarea "#"
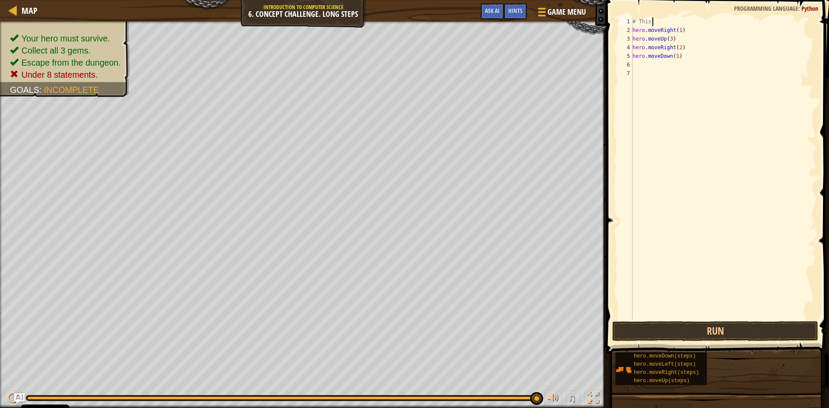
type textarea "#"
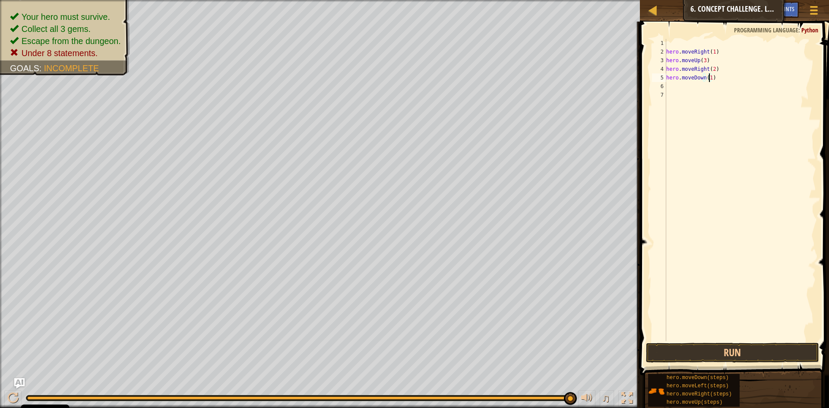
click at [708, 77] on div "hero . moveRight ( 1 ) hero . moveUp ( 3 ) hero . moveRight ( 2 ) hero . moveDo…" at bounding box center [739, 198] width 151 height 319
click at [719, 84] on div "hero . moveRight ( 1 ) hero . moveUp ( 3 ) hero . moveRight ( 2 ) hero . moveDo…" at bounding box center [739, 190] width 151 height 302
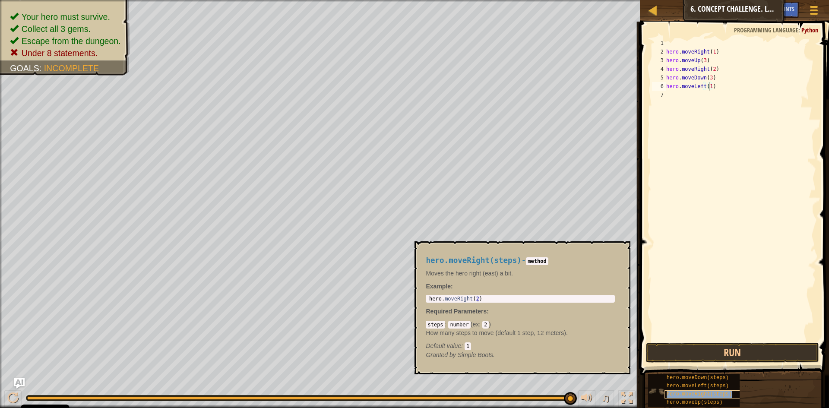
click at [674, 397] on div "hero.moveRight(steps)" at bounding box center [705, 394] width 83 height 8
click at [713, 96] on div "hero . moveRight ( 1 ) hero . moveUp ( 3 ) hero . moveRight ( 2 ) hero . moveDo…" at bounding box center [739, 198] width 151 height 319
click at [714, 95] on div "hero . moveRight ( 1 ) hero . moveUp ( 3 ) hero . moveRight ( 2 ) hero . moveDo…" at bounding box center [739, 198] width 151 height 319
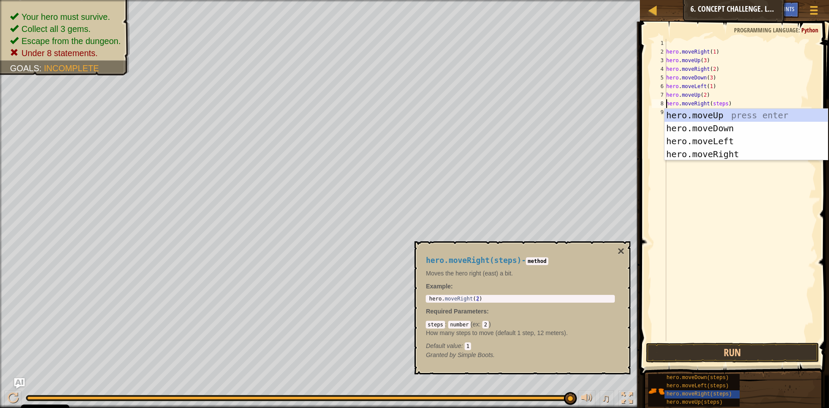
click at [721, 103] on div "hero . moveRight ( 1 ) hero . moveUp ( 3 ) hero . moveRight ( 2 ) hero . moveDo…" at bounding box center [739, 198] width 151 height 319
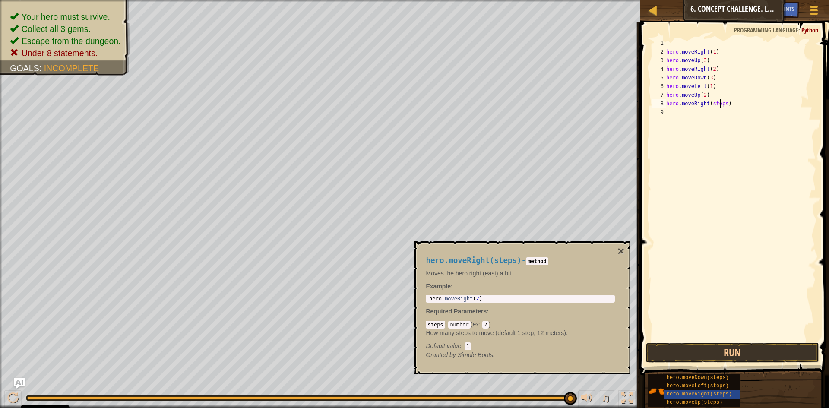
click at [720, 106] on div "hero . moveRight ( 1 ) hero . moveUp ( 3 ) hero . moveRight ( 2 ) hero . moveDo…" at bounding box center [739, 198] width 151 height 319
click at [725, 104] on div "hero . moveRight ( 1 ) hero . moveUp ( 3 ) hero . moveRight ( 2 ) hero . moveDo…" at bounding box center [739, 198] width 151 height 319
click at [722, 104] on div "hero . moveRight ( 1 ) hero . moveUp ( 3 ) hero . moveRight ( 2 ) hero . moveDo…" at bounding box center [739, 198] width 151 height 319
type textarea "hero.moveRight(5)"
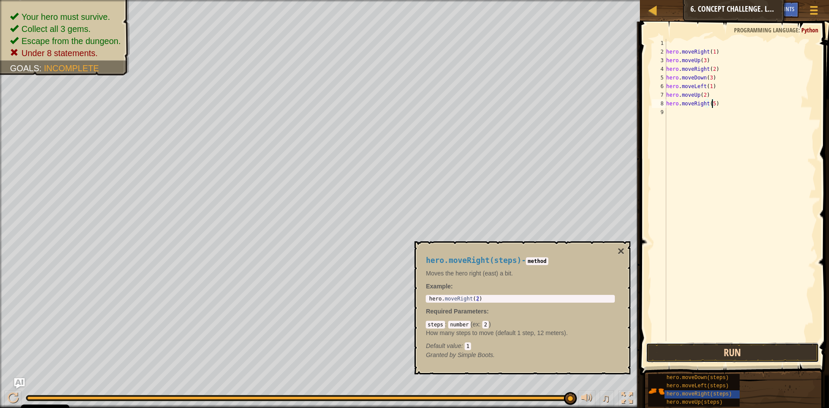
click at [665, 356] on button "Run" at bounding box center [732, 353] width 173 height 20
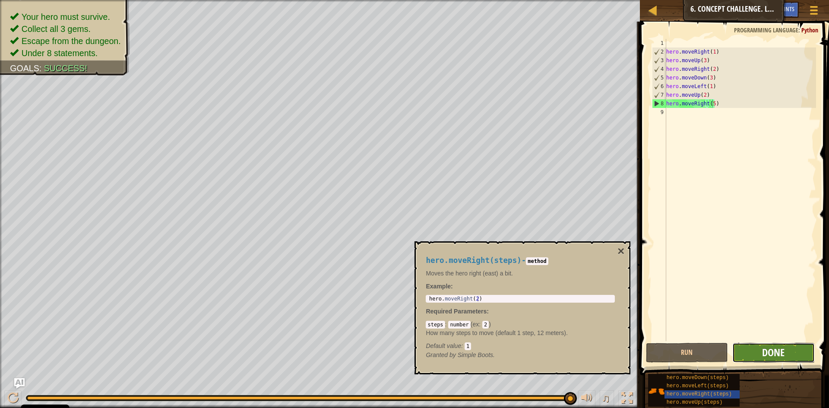
click at [765, 353] on span "Done" at bounding box center [773, 352] width 22 height 14
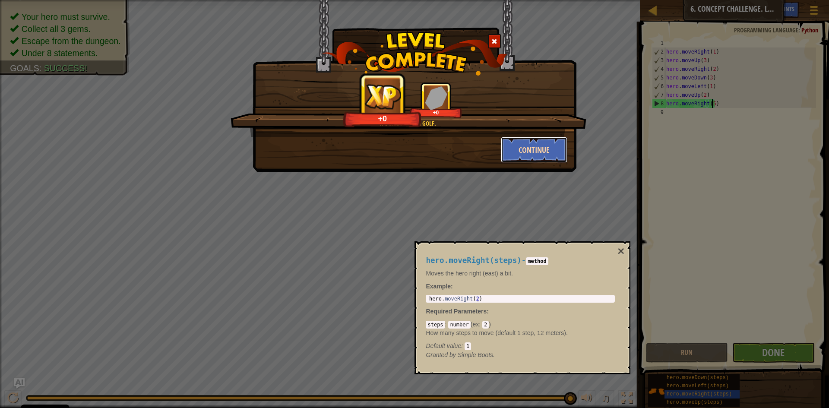
click at [524, 154] on button "Continue" at bounding box center [534, 150] width 67 height 26
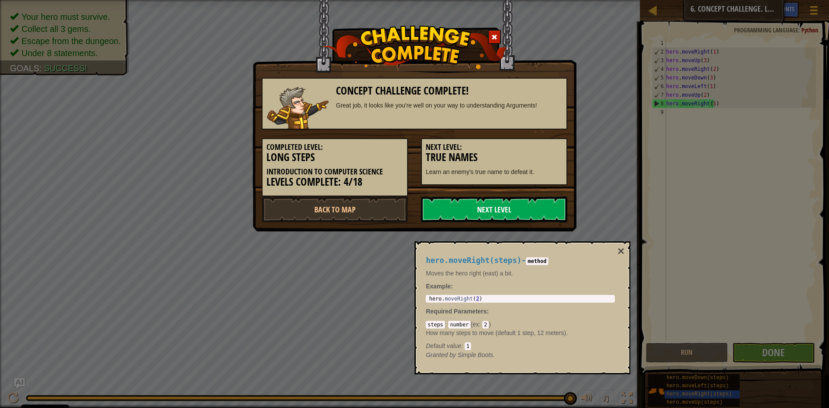
click at [504, 204] on link "Next Level" at bounding box center [494, 209] width 146 height 26
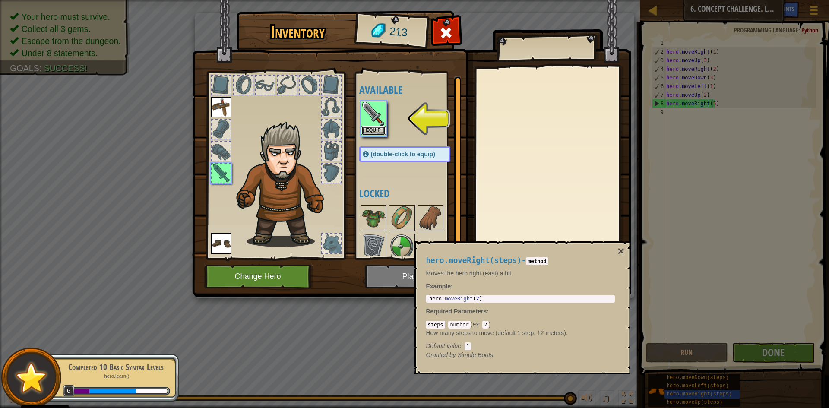
click at [380, 134] on button "Equip" at bounding box center [373, 130] width 24 height 9
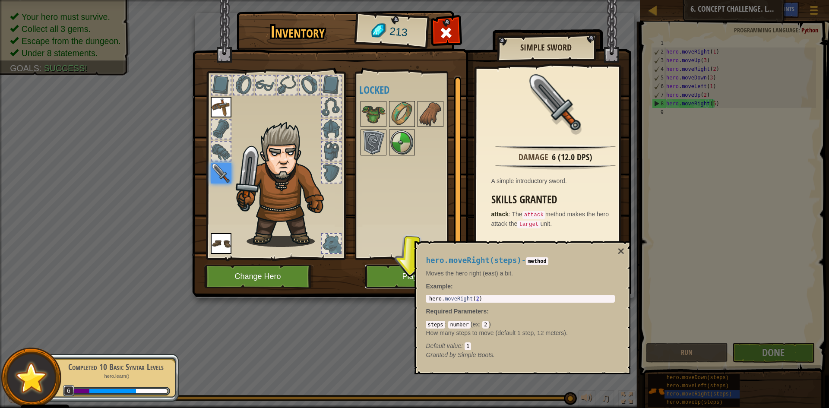
click at [398, 266] on button "Play" at bounding box center [410, 277] width 90 height 24
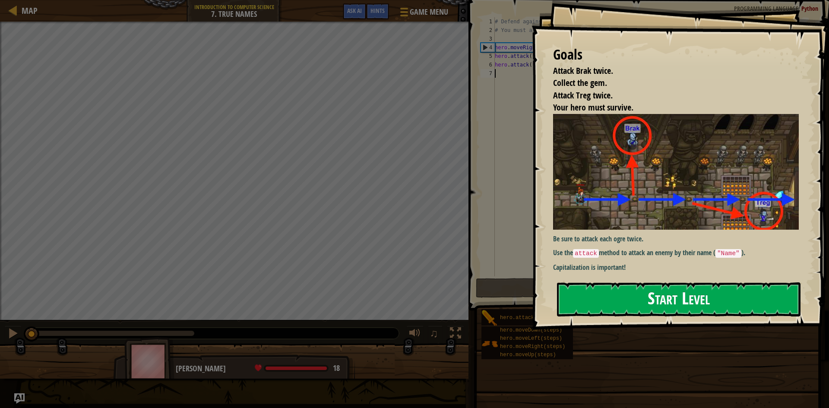
click at [646, 300] on button "Start Level" at bounding box center [678, 299] width 243 height 34
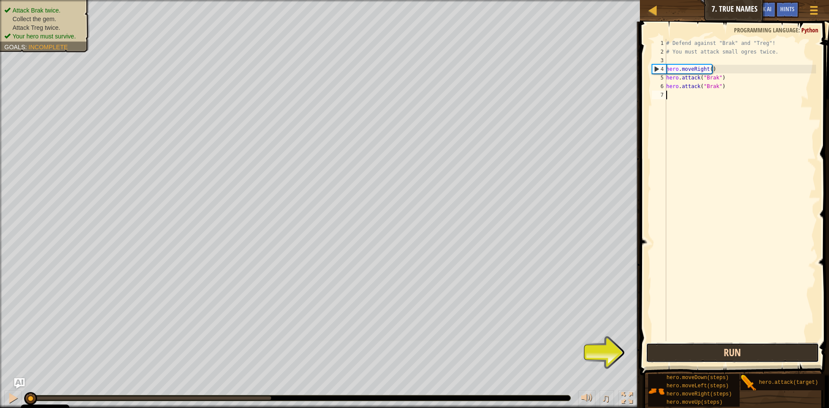
click at [646, 355] on button "Run" at bounding box center [732, 353] width 173 height 20
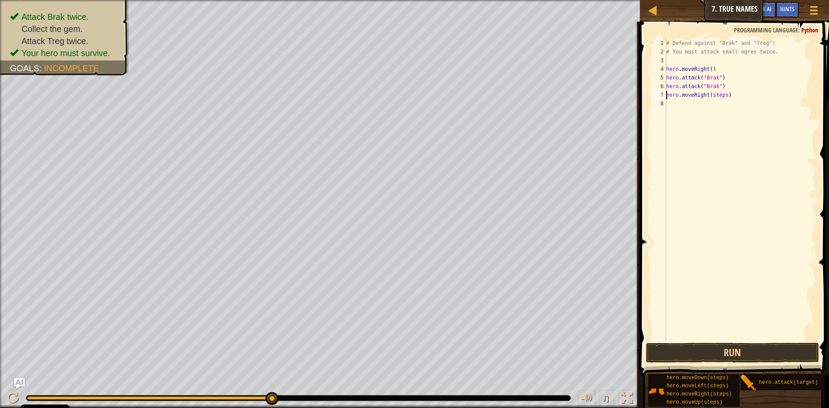
click at [725, 97] on div "# Defend against "Brak" and "Treg"! # You must attack small ogres twice. hero .…" at bounding box center [739, 198] width 151 height 319
click at [723, 94] on div "# Defend against "Brak" and "Treg"! # You must attack small ogres twice. hero .…" at bounding box center [739, 198] width 151 height 319
drag, startPoint x: 751, startPoint y: 379, endPoint x: 670, endPoint y: 107, distance: 284.5
click at [670, 107] on div "Hints Videos hero.moveRight(3) 1 2 3 4 5 6 7 8 # Defend against "Brak" and "Tre…" at bounding box center [733, 213] width 192 height 382
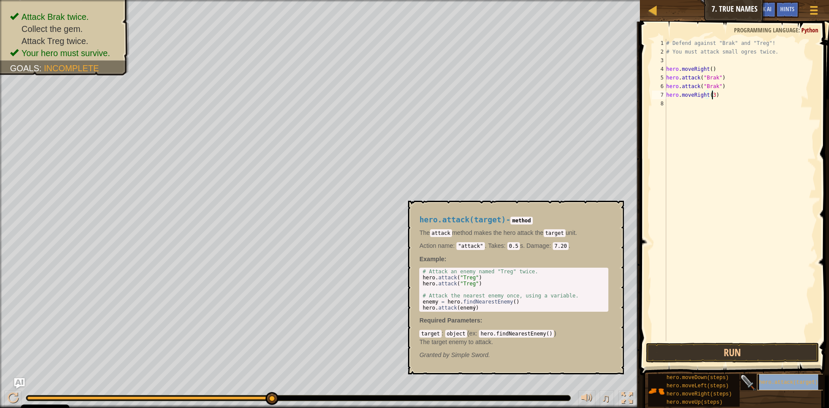
click at [767, 386] on div "hero.attack(target)" at bounding box center [797, 382] width 83 height 16
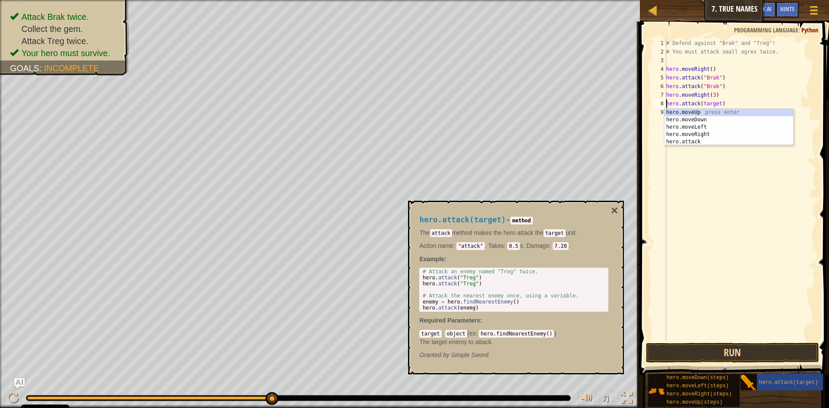
click at [610, 205] on div "hero.attack(target) - method The attack method makes the hero attack the target…" at bounding box center [516, 287] width 216 height 173
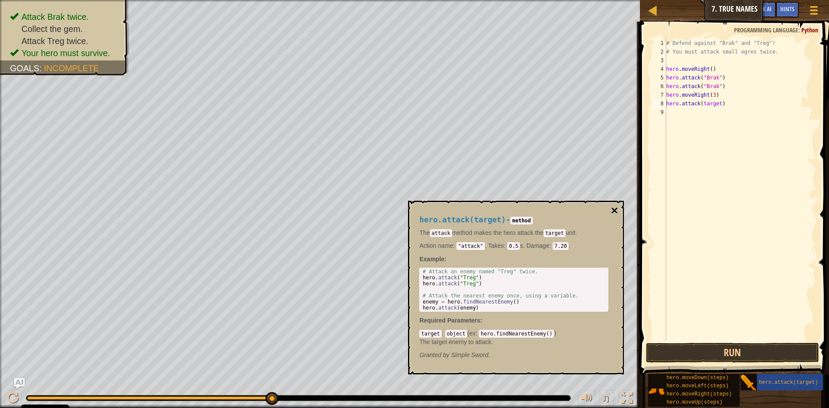
click at [613, 205] on button "×" at bounding box center [614, 211] width 7 height 12
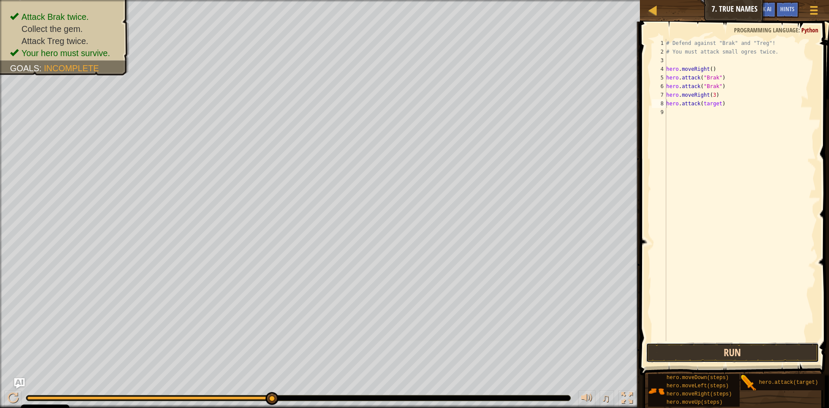
click at [646, 356] on button "Run" at bounding box center [732, 353] width 173 height 20
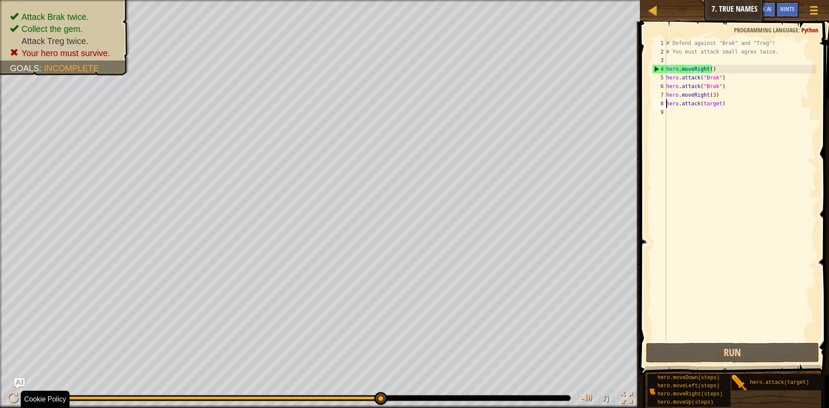
scroll to position [0, 0]
click at [717, 106] on div "# Defend against "Brak" and "Treg"! # You must attack small ogres twice. hero .…" at bounding box center [739, 198] width 151 height 319
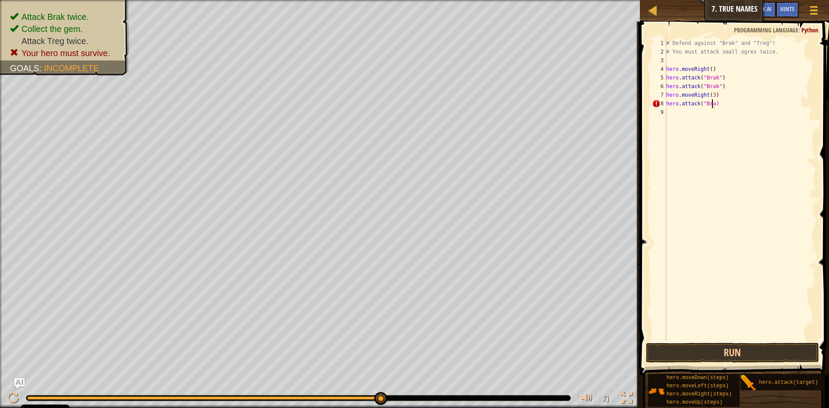
scroll to position [4, 4]
type textarea "hero.attack("Brak")"
drag, startPoint x: 725, startPoint y: 102, endPoint x: 664, endPoint y: 105, distance: 61.3
click at [664, 105] on div "hero.attack("Brak") 1 2 3 4 5 6 7 8 9 # Defend against "Brak" and "Treg"! # You…" at bounding box center [733, 190] width 166 height 302
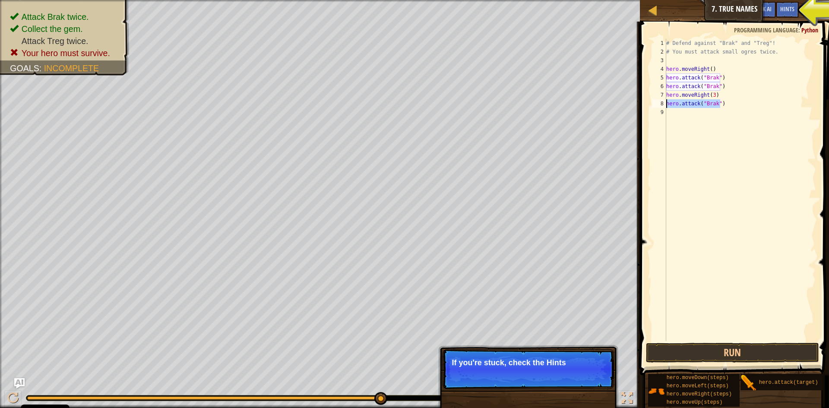
click at [677, 115] on div "# Defend against "Brak" and "Treg"! # You must attack small ogres twice. hero .…" at bounding box center [739, 198] width 151 height 319
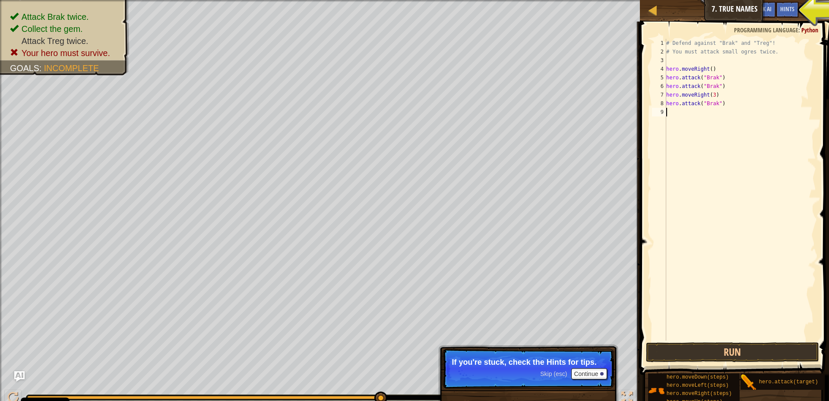
paste textarea "hero.attack("Brak")"
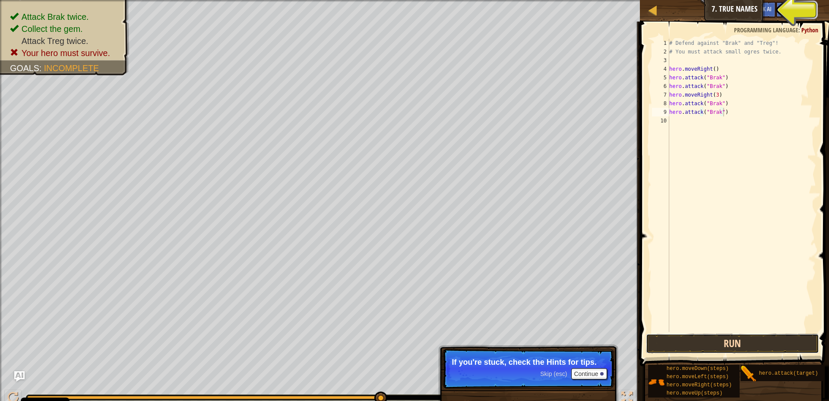
click at [704, 345] on button "Run" at bounding box center [732, 344] width 173 height 20
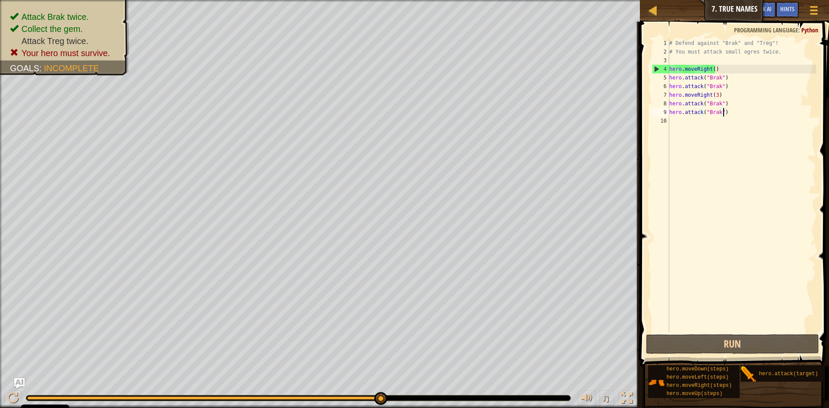
click at [714, 97] on div "# Defend against "Brak" and "Treg"! # You must attack small ogres twice. hero .…" at bounding box center [741, 194] width 149 height 311
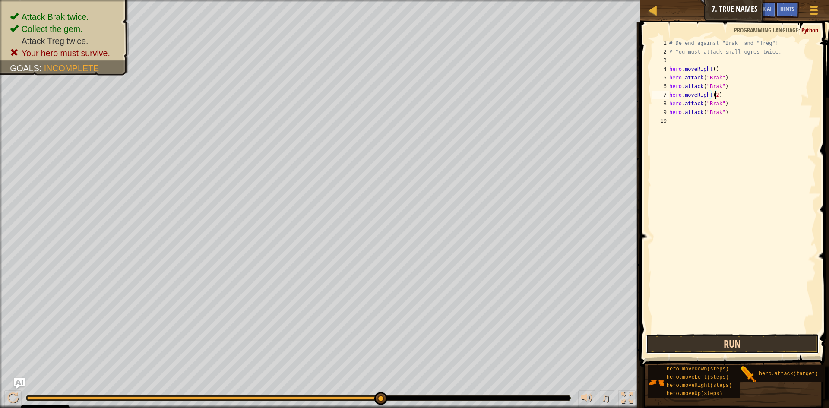
click at [748, 348] on button "Run" at bounding box center [732, 344] width 173 height 20
click at [720, 343] on button "Run" at bounding box center [732, 344] width 173 height 20
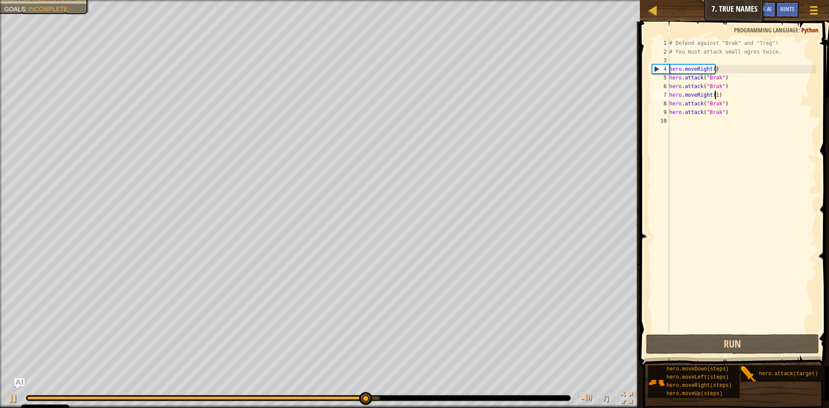
click at [715, 112] on div "# Defend against "Brak" and "Treg"! # You must attack small ogres twice. hero .…" at bounding box center [741, 194] width 149 height 311
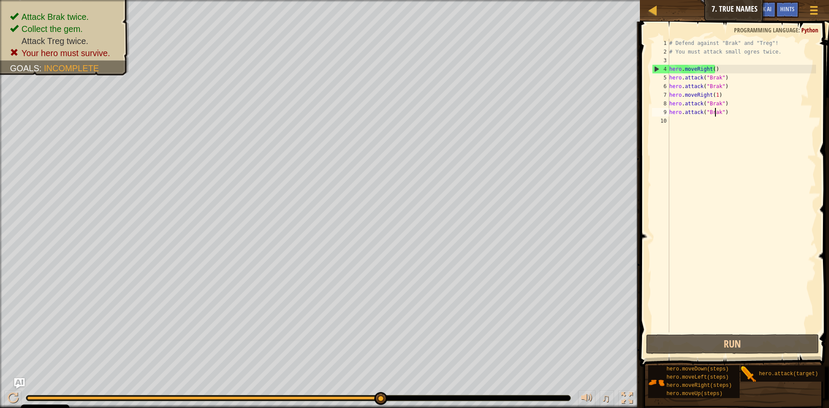
click at [717, 113] on div "# Defend against "Brak" and "Treg"! # You must attack small ogres twice. hero .…" at bounding box center [741, 194] width 149 height 311
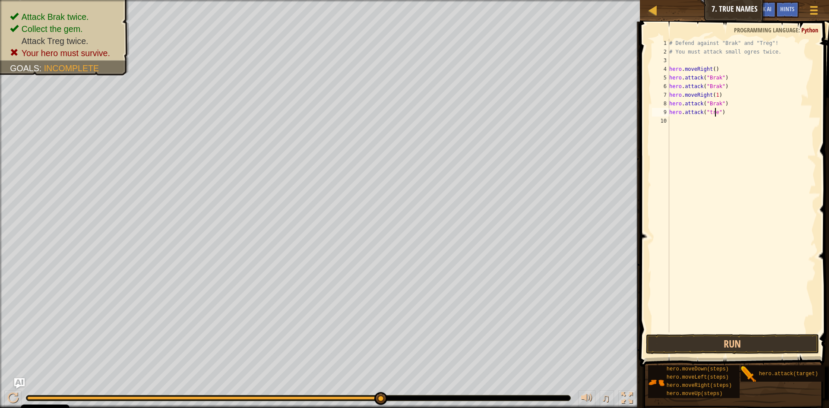
scroll to position [4, 4]
click at [715, 103] on div "# Defend against "Brak" and "Treg"! # You must attack small ogres twice. hero .…" at bounding box center [741, 194] width 149 height 311
click at [717, 103] on div "# Defend against "Brak" and "Treg"! # You must attack small ogres twice. hero .…" at bounding box center [741, 194] width 149 height 311
click at [697, 339] on button "Run" at bounding box center [732, 344] width 173 height 20
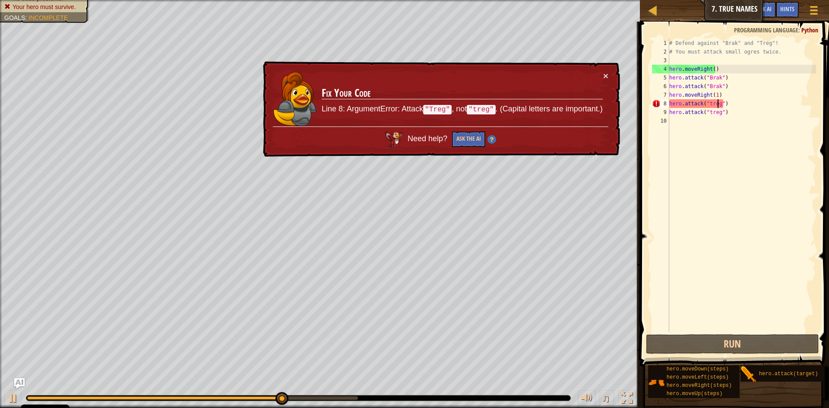
click at [710, 113] on div "# Defend against "Brak" and "Treg"! # You must attack small ogres twice. hero .…" at bounding box center [741, 194] width 149 height 311
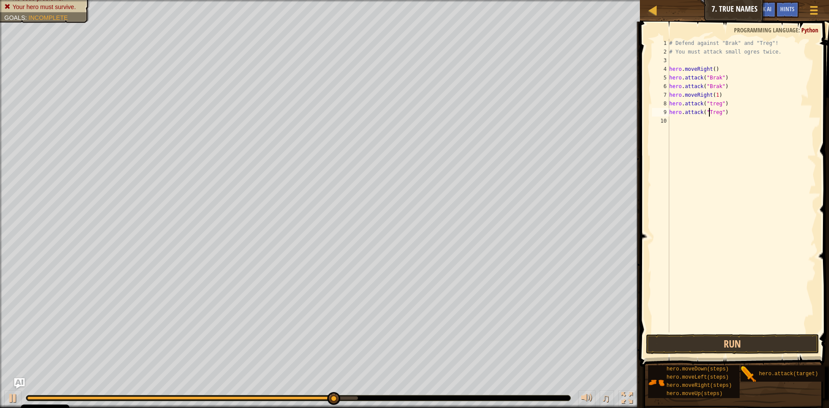
scroll to position [4, 3]
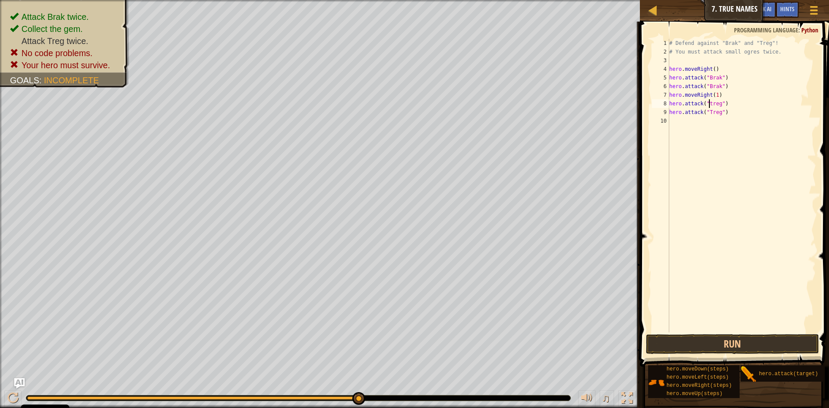
click at [708, 103] on div "# Defend against "Brak" and "Treg"! # You must attack small ogres twice. hero .…" at bounding box center [741, 194] width 149 height 311
click at [717, 349] on button "Run" at bounding box center [732, 344] width 173 height 20
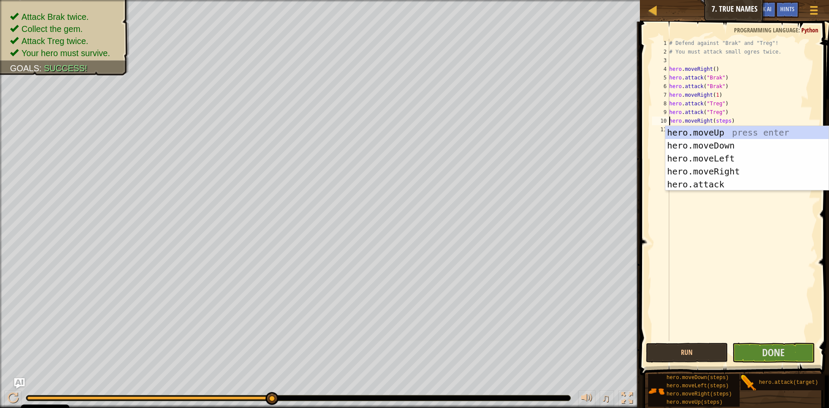
click at [726, 121] on div "# Defend against "Brak" and "Treg"! # You must attack small ogres twice. hero .…" at bounding box center [741, 198] width 148 height 319
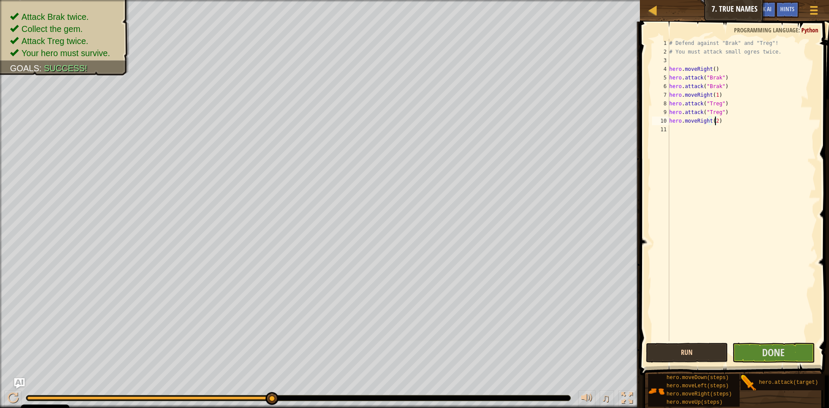
type textarea "hero.moveRight(2)"
click at [700, 349] on button "Run" at bounding box center [687, 353] width 82 height 20
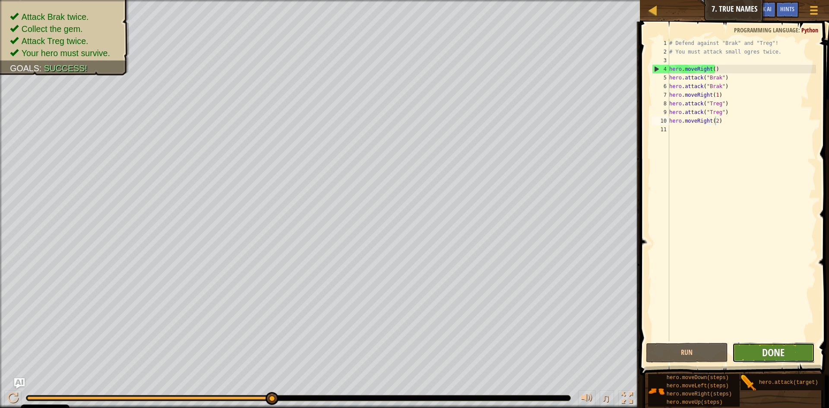
click at [767, 356] on span "Done" at bounding box center [773, 352] width 22 height 14
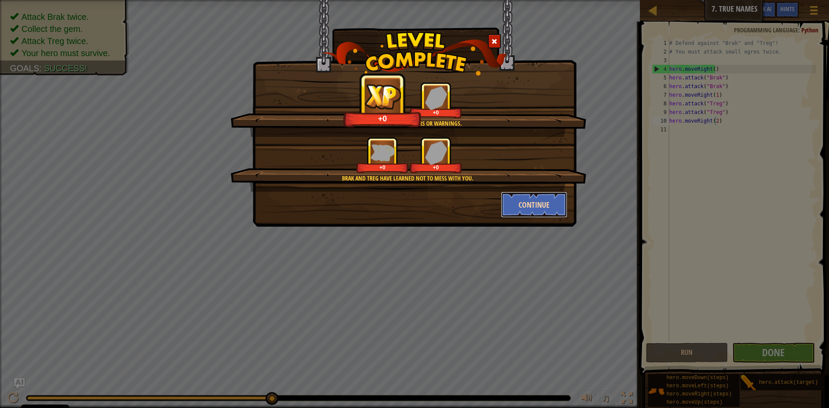
click at [524, 197] on button "Continue" at bounding box center [534, 205] width 67 height 26
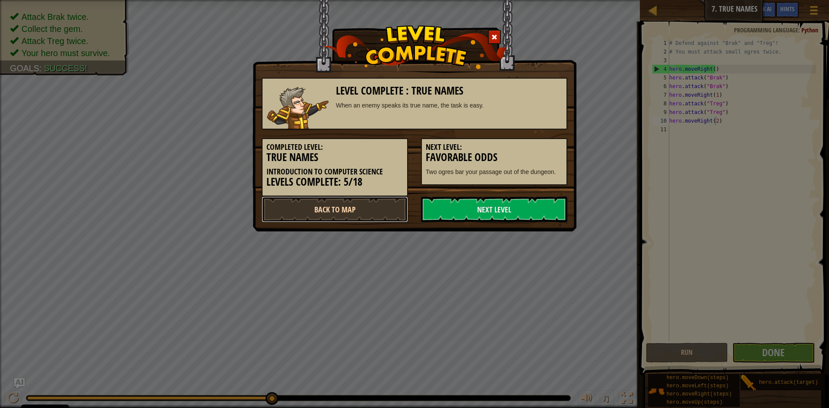
click at [333, 212] on link "Back to Map" at bounding box center [334, 209] width 146 height 26
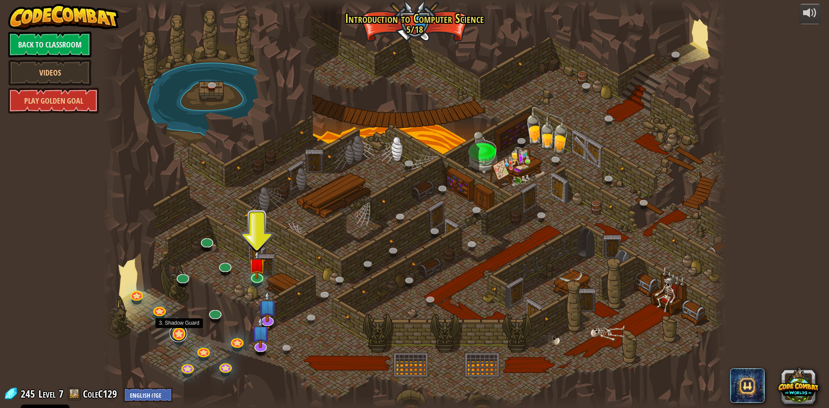
click at [177, 334] on link at bounding box center [178, 332] width 17 height 17
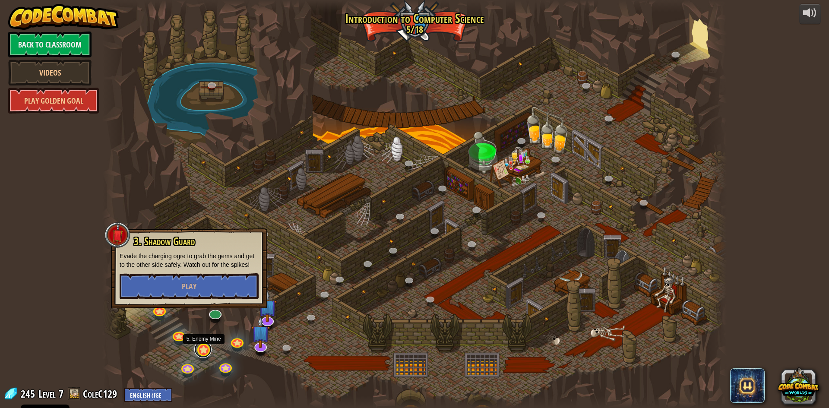
click at [204, 349] on link at bounding box center [202, 348] width 17 height 17
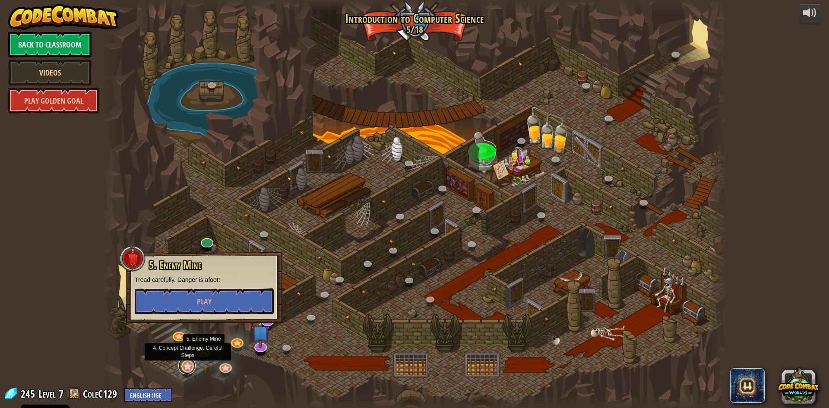
click at [187, 368] on link at bounding box center [186, 365] width 17 height 17
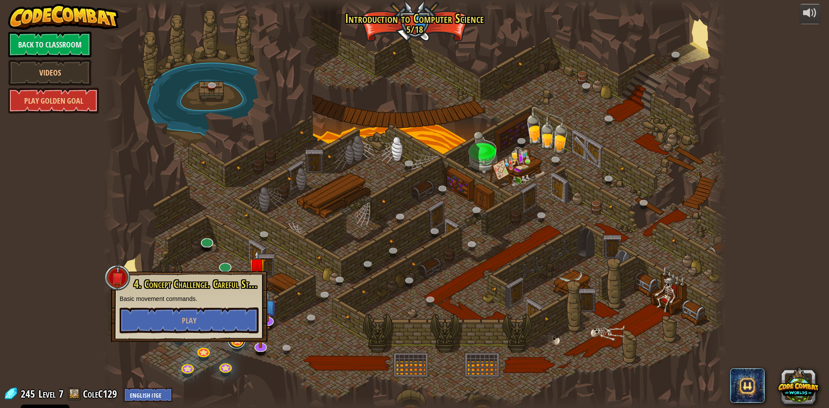
click at [236, 346] on link at bounding box center [236, 339] width 17 height 17
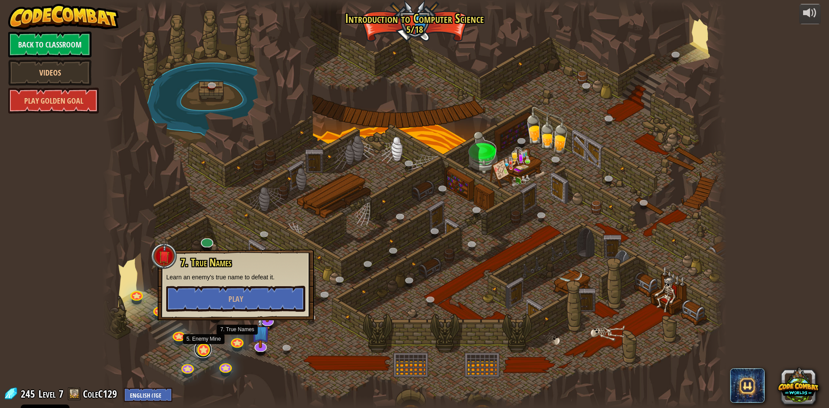
click at [198, 350] on link at bounding box center [202, 348] width 17 height 17
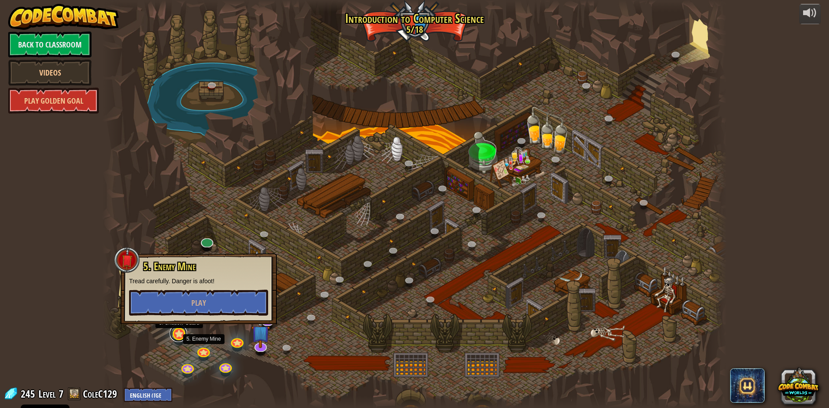
click at [185, 337] on link at bounding box center [178, 332] width 17 height 17
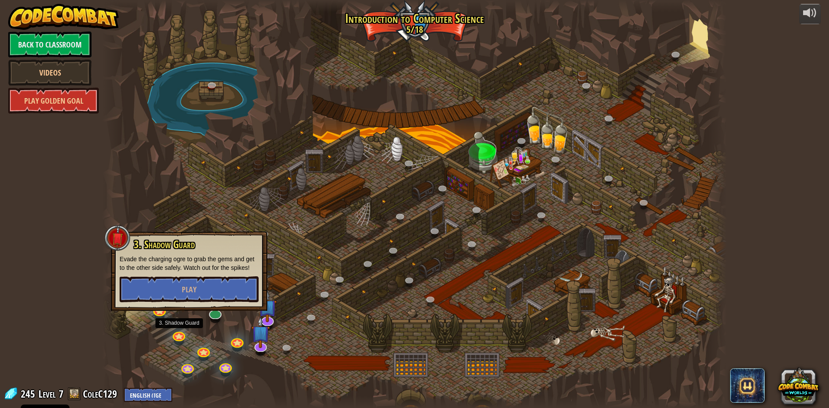
click at [140, 351] on div at bounding box center [414, 204] width 624 height 408
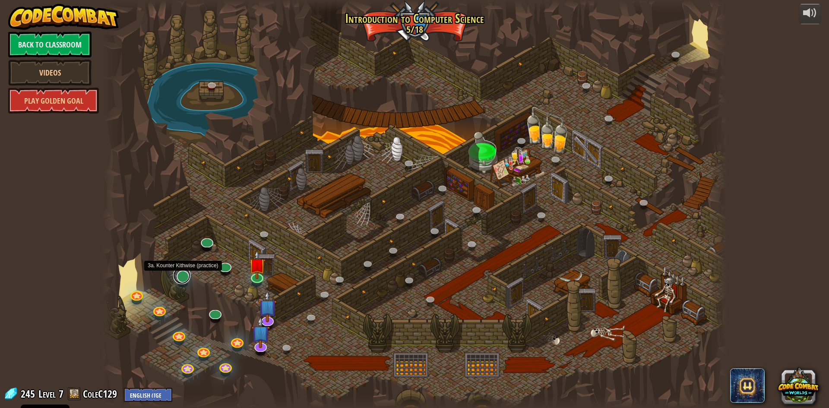
click at [183, 278] on link at bounding box center [181, 275] width 17 height 17
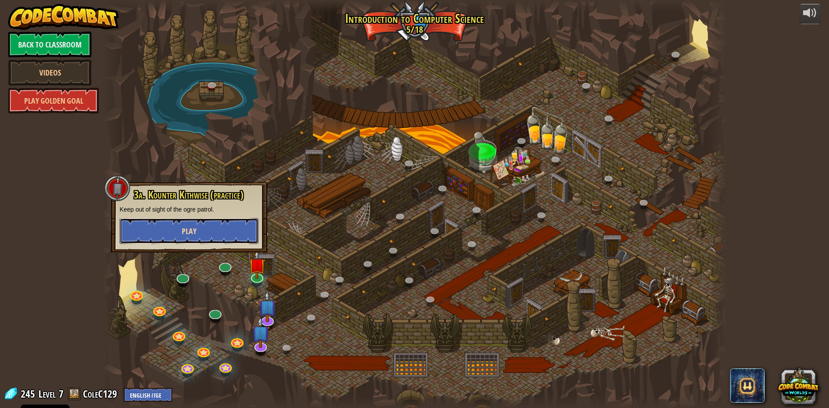
click at [188, 230] on span "Play" at bounding box center [189, 231] width 15 height 11
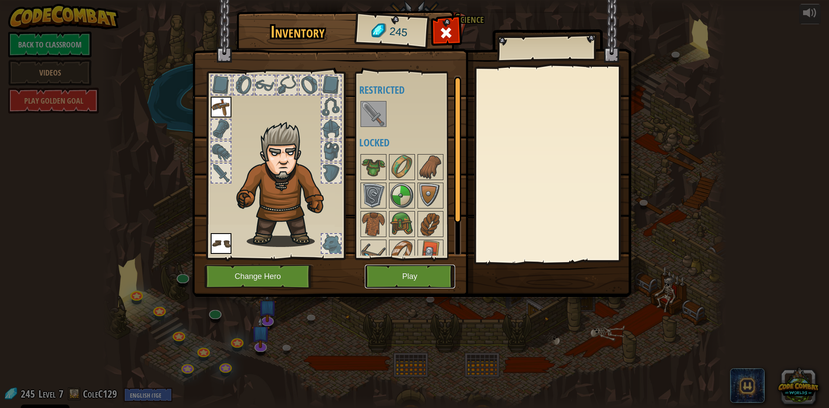
click at [386, 270] on button "Play" at bounding box center [410, 277] width 90 height 24
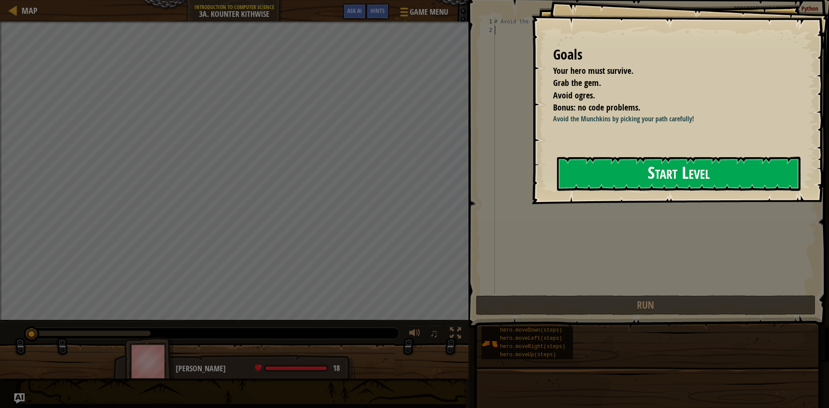
click at [608, 173] on button "Start Level" at bounding box center [678, 174] width 243 height 34
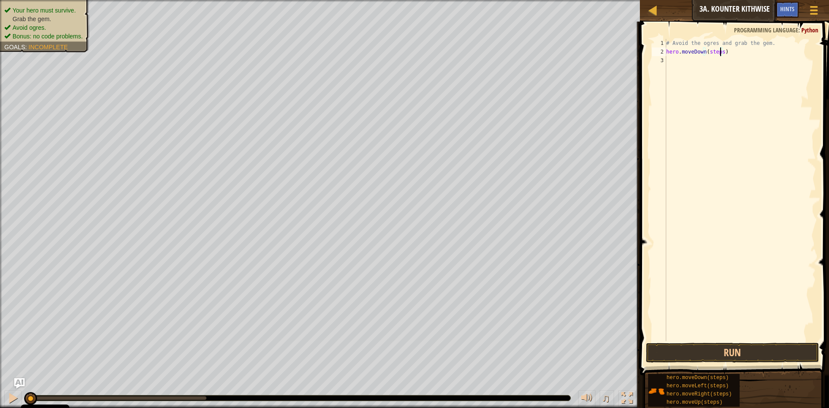
click at [720, 51] on div "# Avoid the ogres and grab the gem. hero . moveDown ( steps )" at bounding box center [739, 198] width 151 height 319
click at [725, 61] on div "# Avoid the ogres and grab the gem. hero . moveDown ( 1 ) hero . moveRight ( st…" at bounding box center [739, 198] width 151 height 319
click at [723, 62] on div "# Avoid the ogres and grab the gem. hero . moveDown ( 1 ) hero . moveRight ( st…" at bounding box center [739, 198] width 151 height 319
click at [763, 358] on button "Run" at bounding box center [732, 353] width 173 height 20
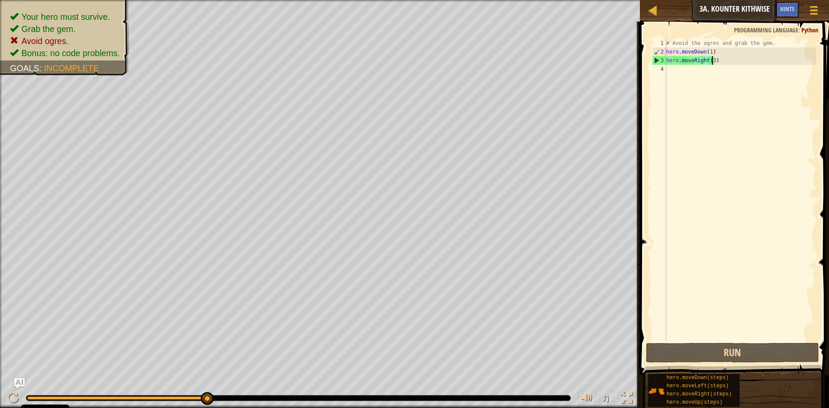
click at [710, 50] on div "# Avoid the ogres and grab the gem. hero . moveDown ( 1 ) hero . moveRight ( 3 )" at bounding box center [739, 198] width 151 height 319
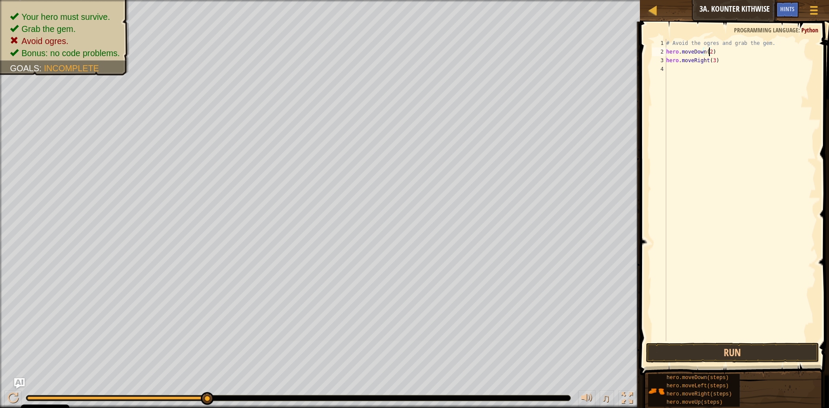
click at [711, 59] on div "# Avoid the ogres and grab the gem. hero . moveDown ( 2 ) hero . moveRight ( 3 )" at bounding box center [739, 198] width 151 height 319
click at [714, 68] on div "# Avoid the ogres and grab the gem. hero . moveDown ( 2 ) hero . moveRight ( 1 …" at bounding box center [739, 198] width 151 height 319
click at [723, 77] on div "# Avoid the ogres and grab the gem. hero . moveDown ( 2 ) hero . moveRight ( 1 …" at bounding box center [739, 198] width 151 height 319
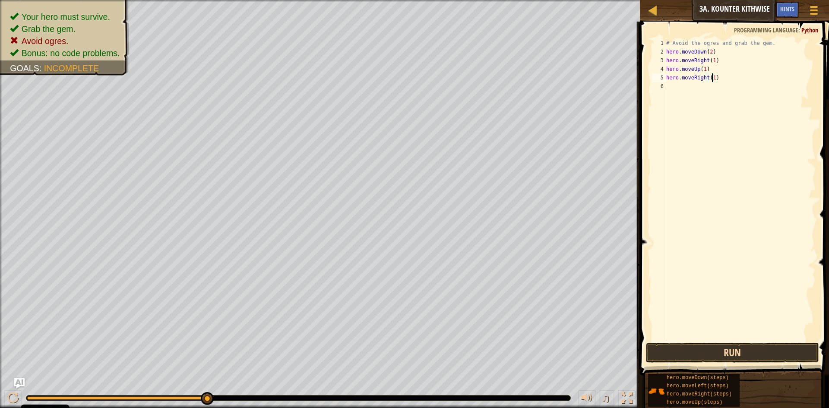
type textarea "hero.moveRight(1)"
click at [648, 355] on button "Run" at bounding box center [732, 353] width 173 height 20
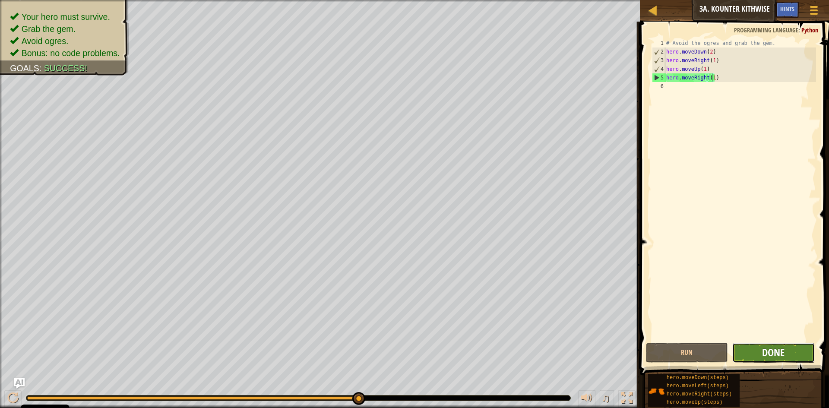
click at [765, 352] on span "Done" at bounding box center [773, 352] width 22 height 14
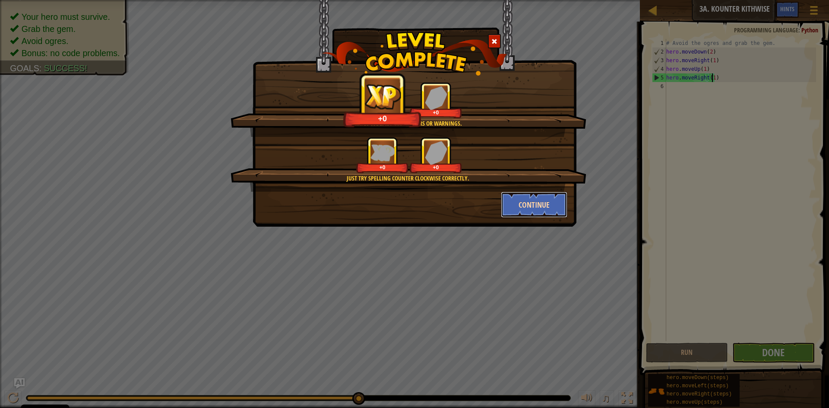
click at [525, 199] on button "Continue" at bounding box center [534, 205] width 67 height 26
